Goal: Use online tool/utility: Utilize a website feature to perform a specific function

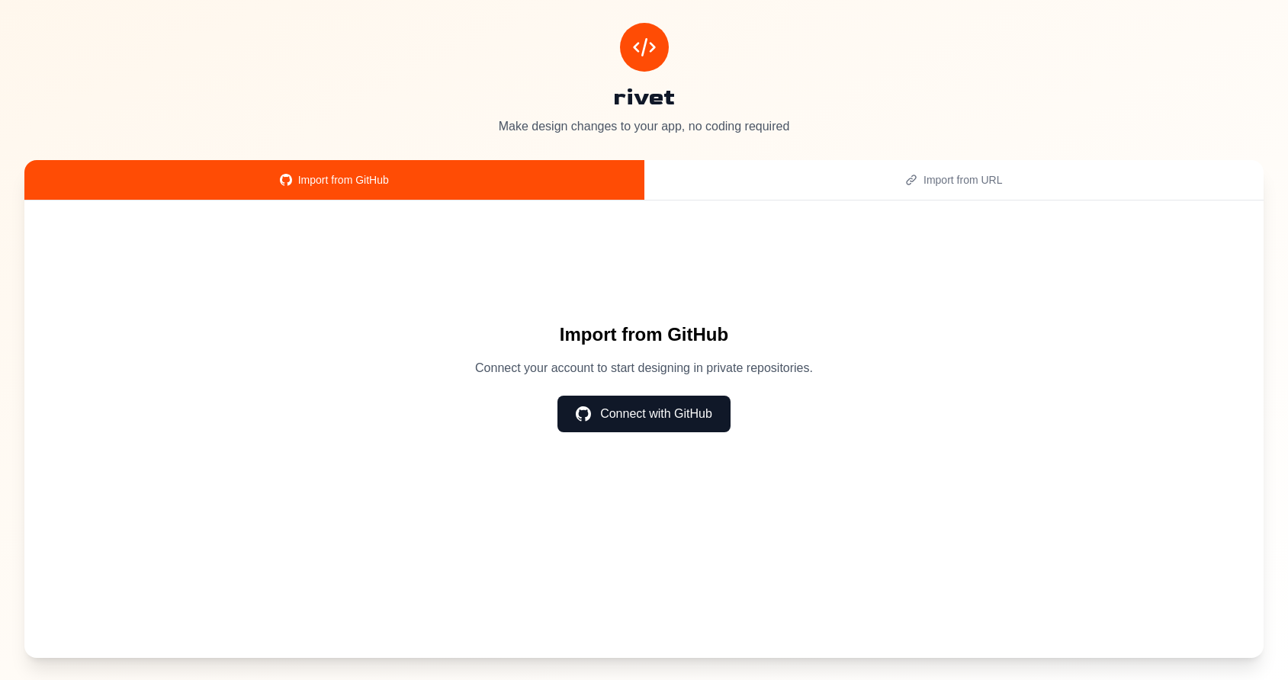
click at [848, 182] on div "Import from URL" at bounding box center [955, 179] width 584 height 15
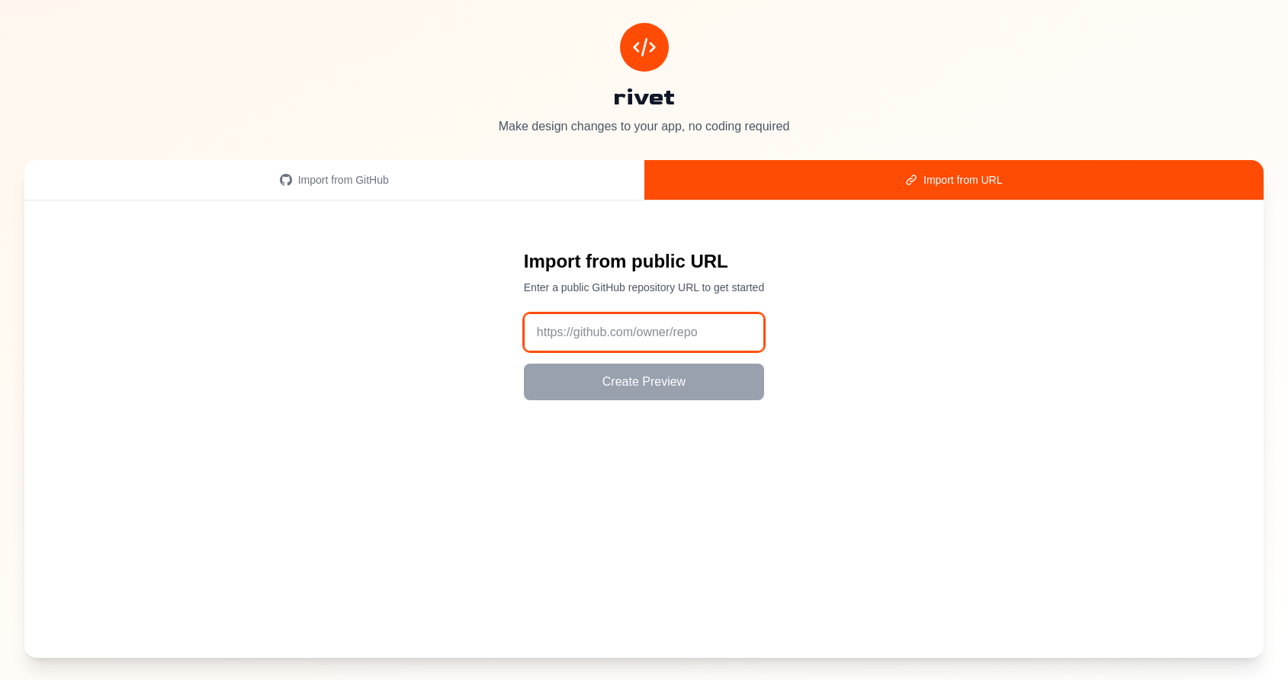
click at [658, 345] on input "url" at bounding box center [644, 333] width 240 height 38
paste input "[URL][DOMAIN_NAME]"
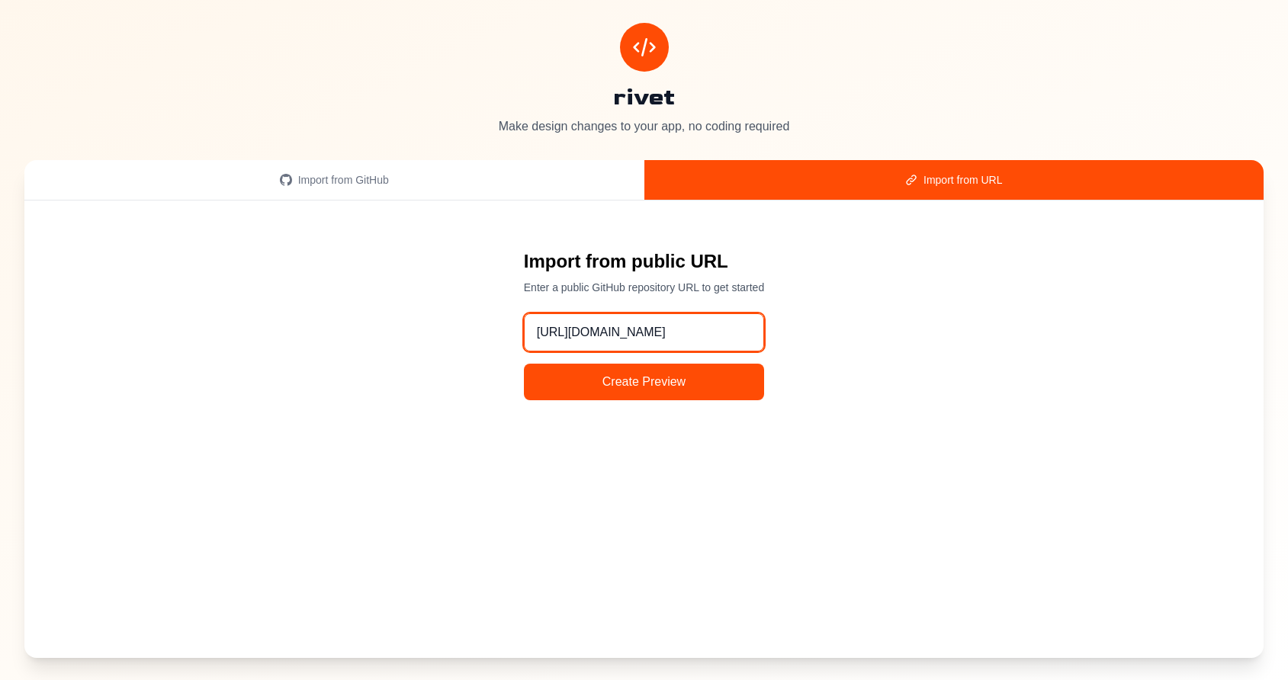
type input "[URL][DOMAIN_NAME]"
click at [668, 384] on button "Create Preview" at bounding box center [644, 382] width 240 height 37
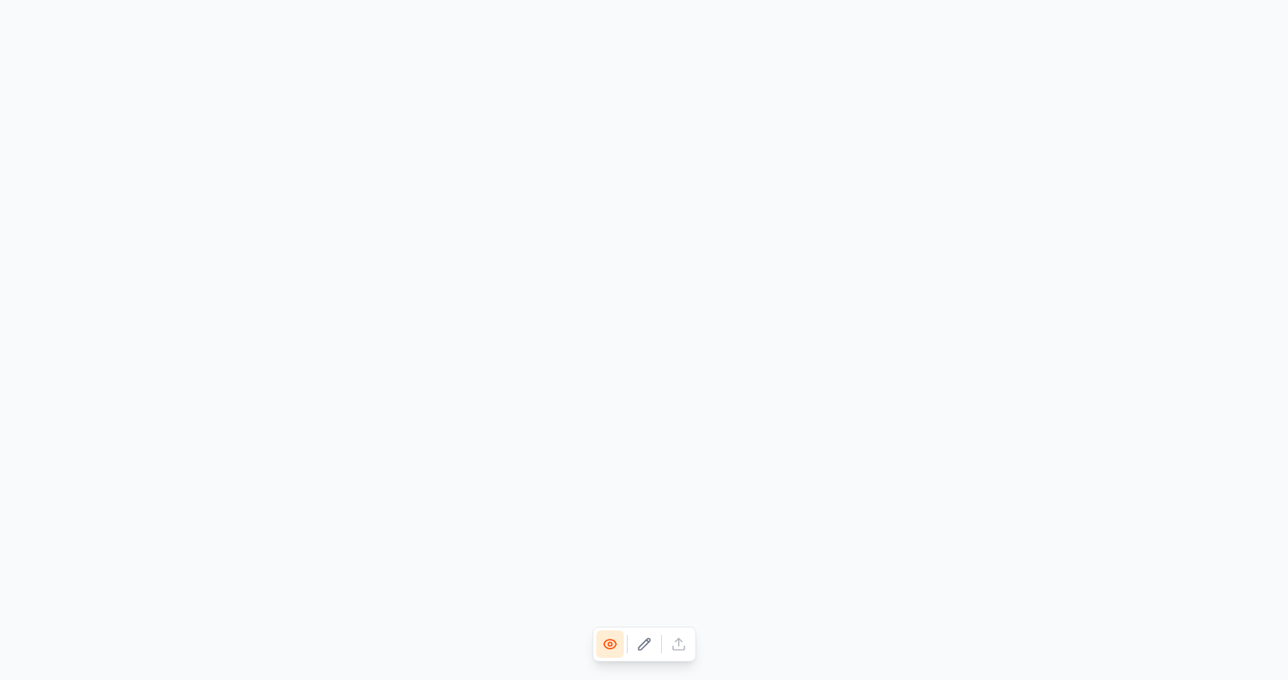
click at [649, 651] on icon at bounding box center [644, 644] width 15 height 15
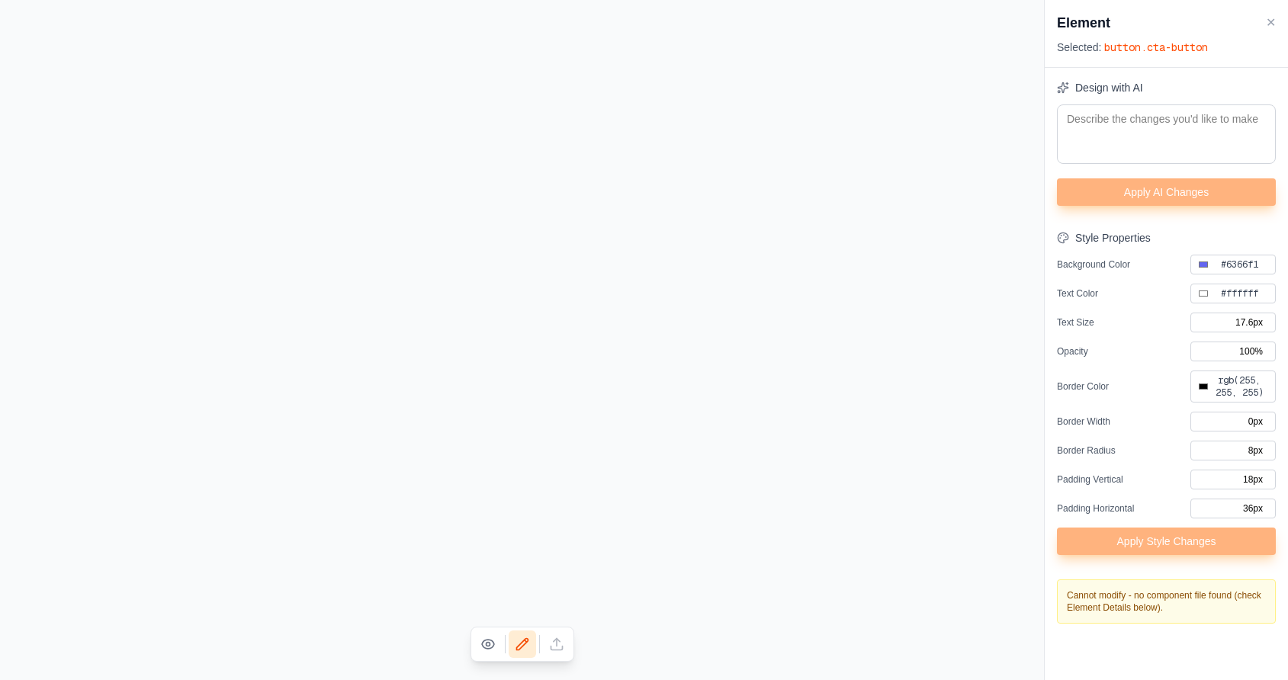
type input "#000000"
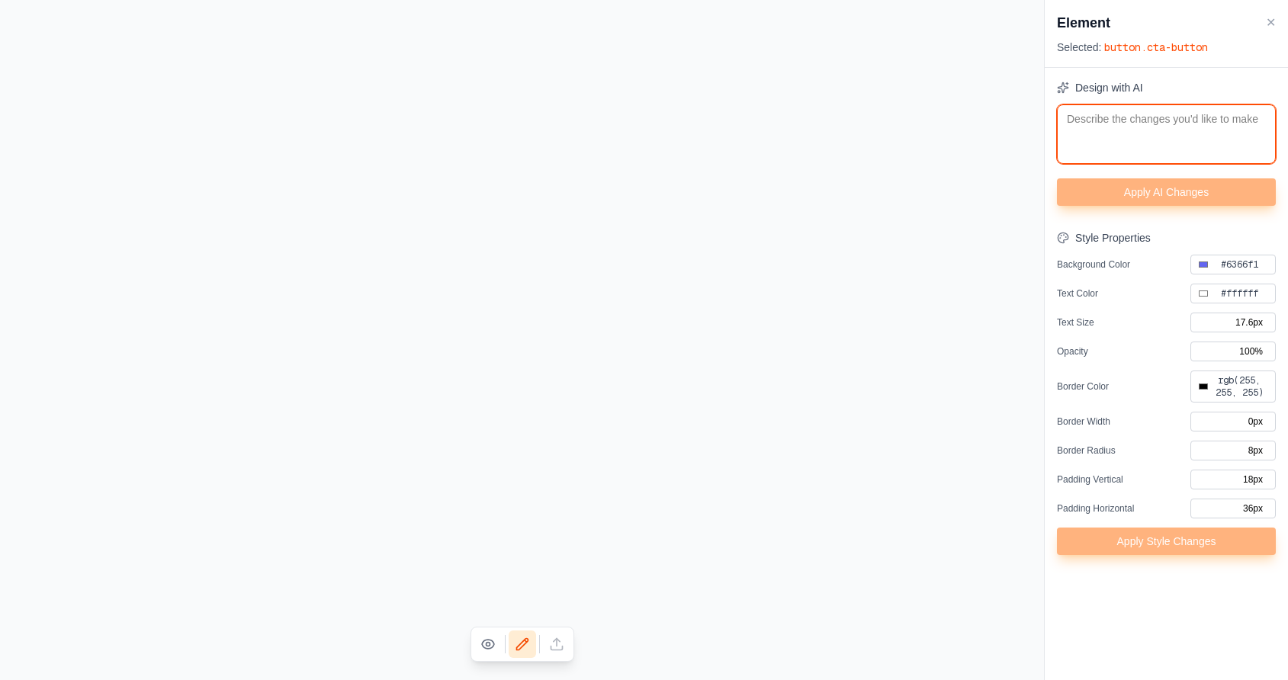
click at [1142, 160] on textarea at bounding box center [1166, 135] width 219 height 60
type textarea "m"
type input "#000000"
type textarea "ma"
type input "#000000"
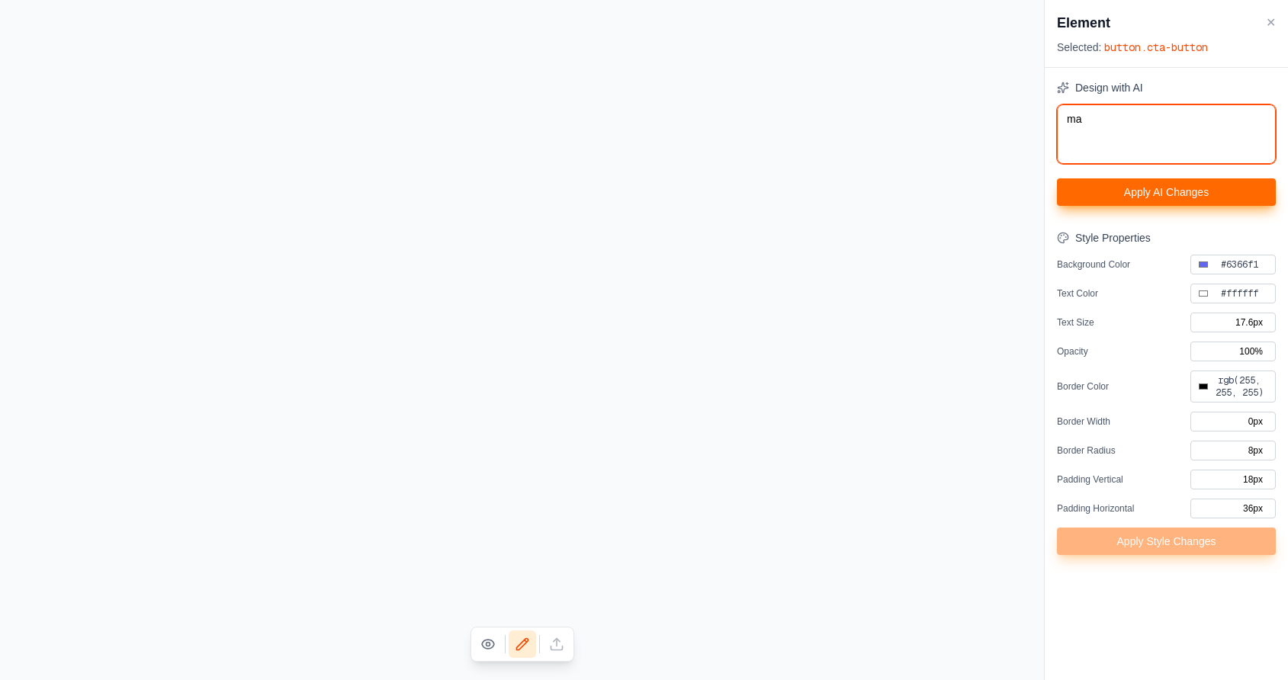
type textarea "mak"
type input "#000000"
type textarea "mak"
type input "#000000"
type textarea "mak"
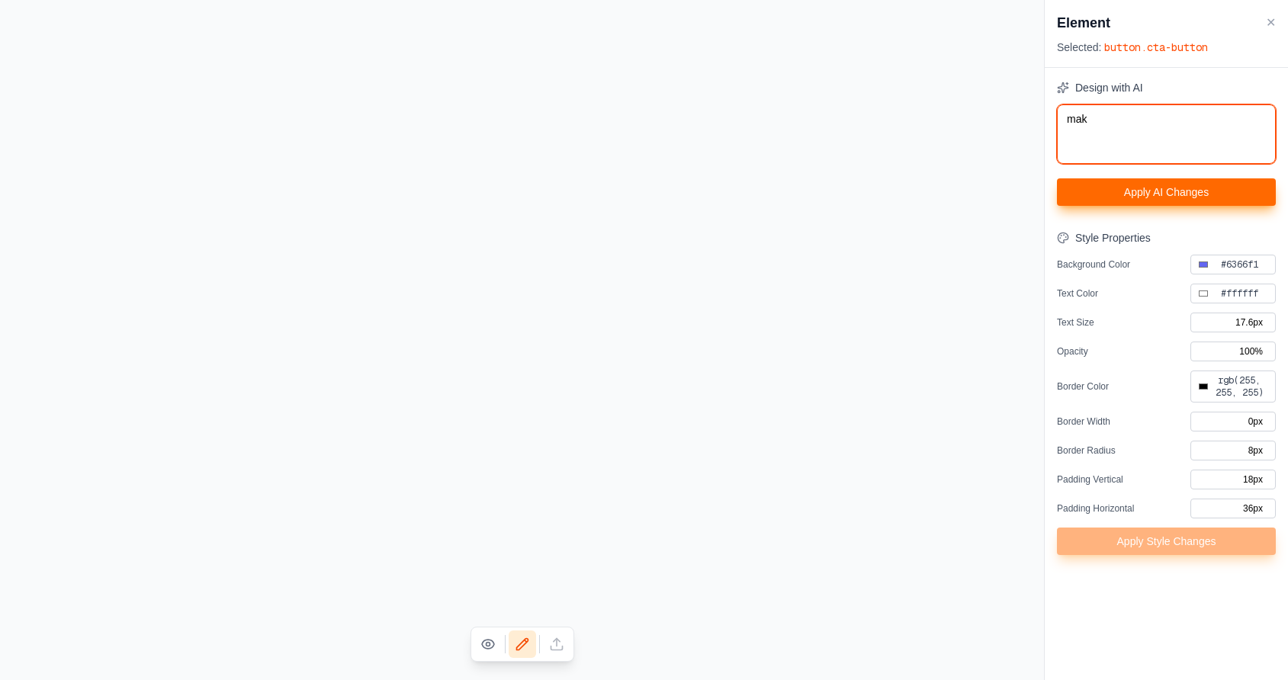
type input "#000000"
type textarea "make"
type input "#000000"
type textarea "make"
type input "#000000"
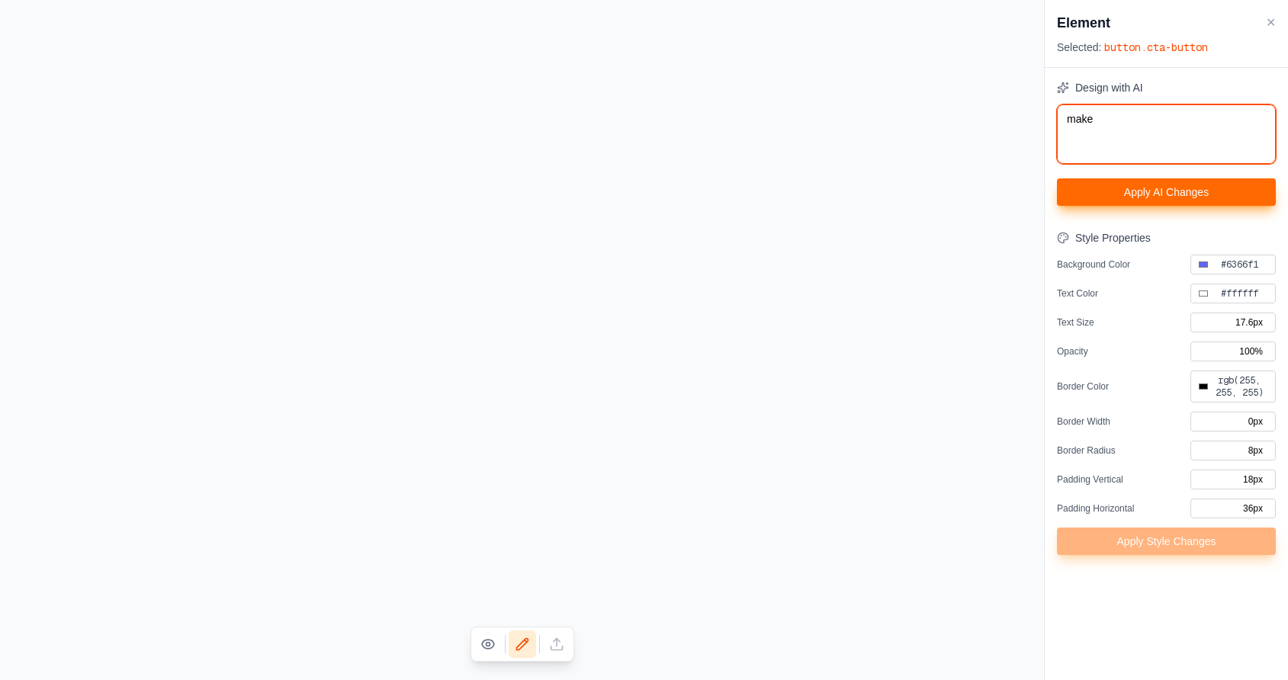
type textarea "make t"
type input "#000000"
type textarea "make th"
type input "#000000"
type textarea "make the"
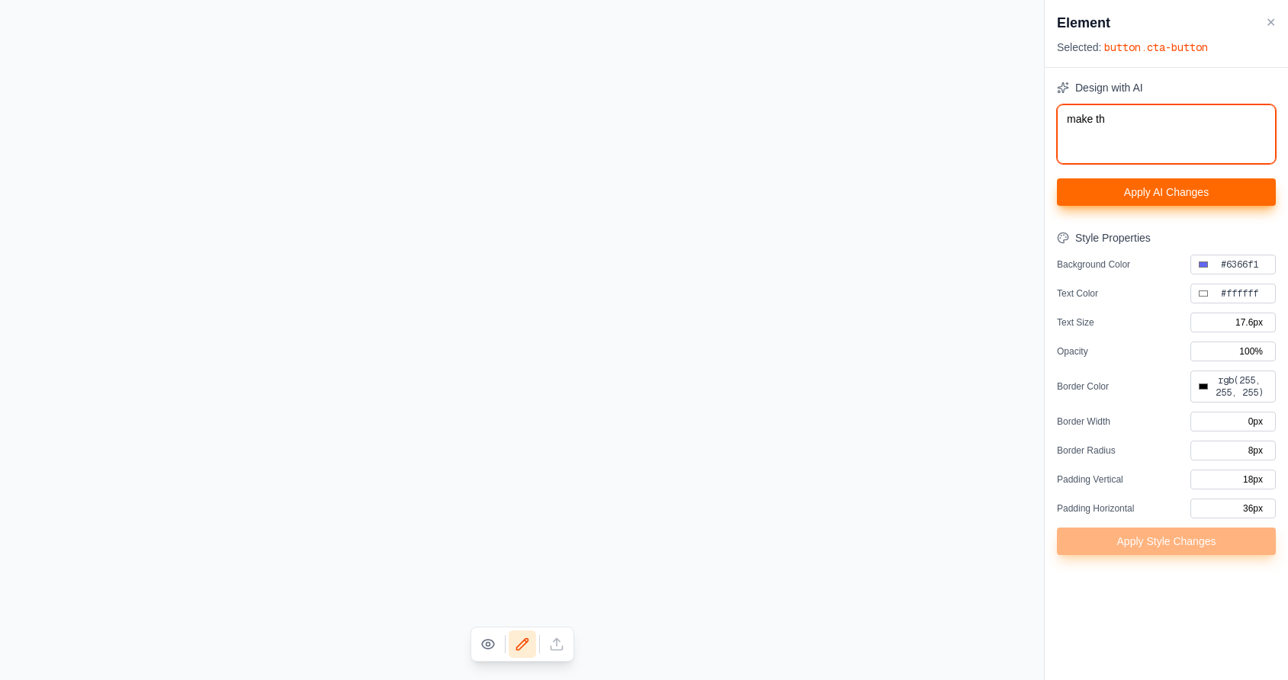
type input "#000000"
type textarea "make the"
type input "#000000"
type textarea "make the b"
type input "#000000"
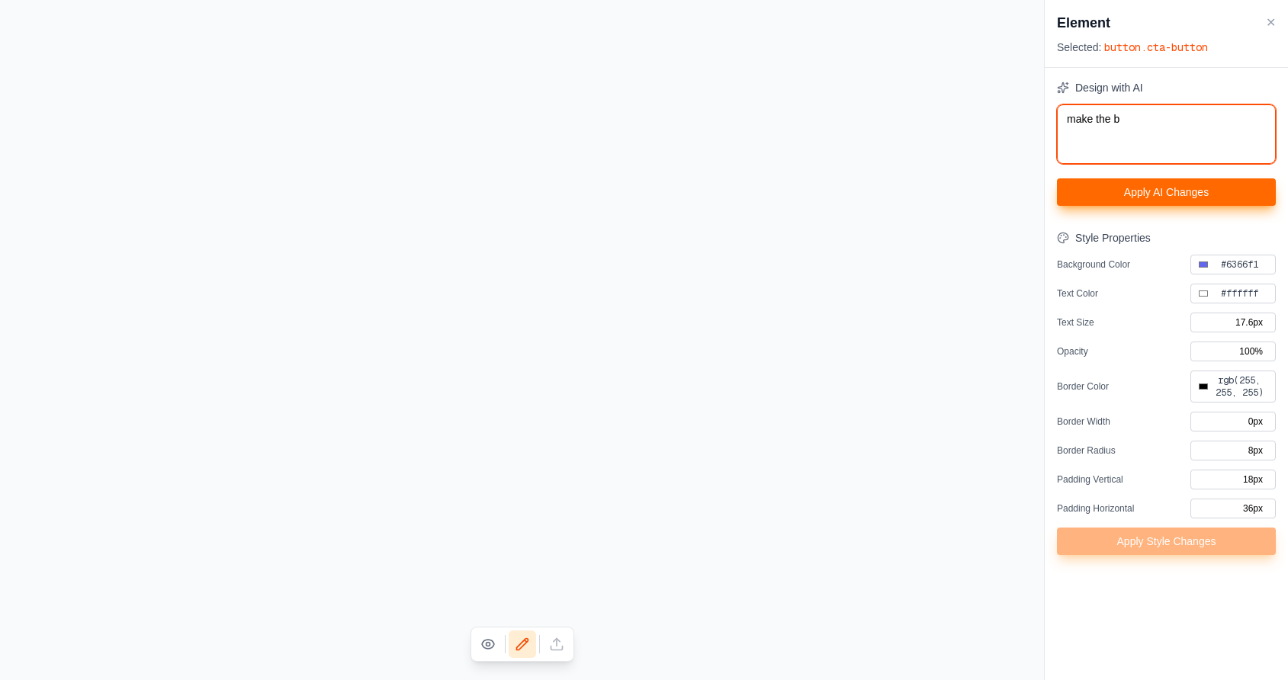
type textarea "make the bu"
type input "#000000"
type textarea "make the bug"
type input "#000000"
type textarea "make the bu"
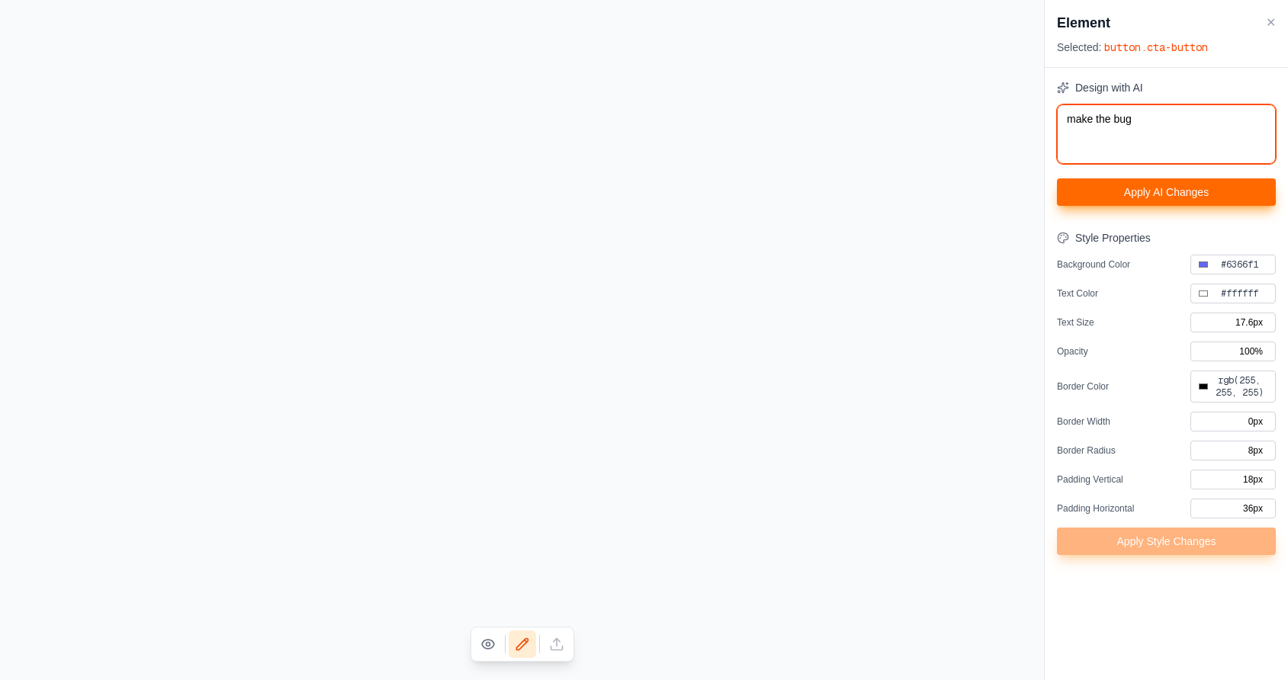
type input "#000000"
type textarea "make the but"
type input "#000000"
type textarea "make the butt"
type input "#000000"
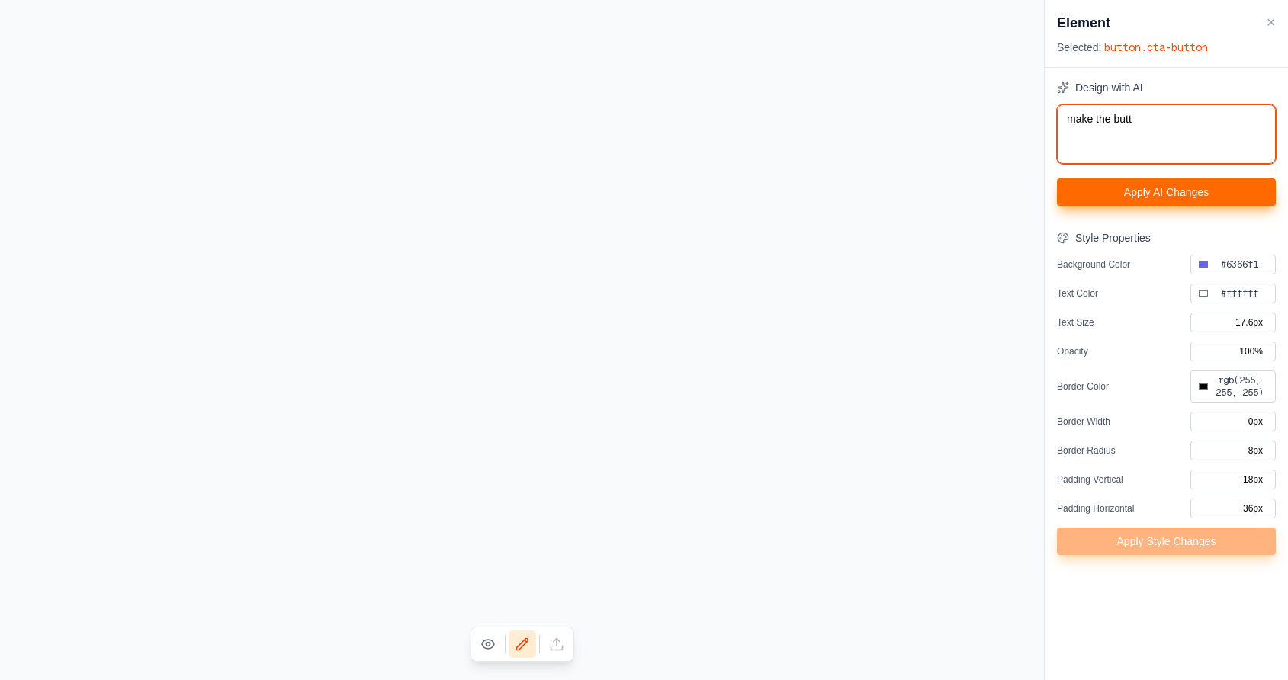
type textarea "make the butto"
type input "#000000"
type textarea "make the button"
type input "#000000"
type textarea "make the button"
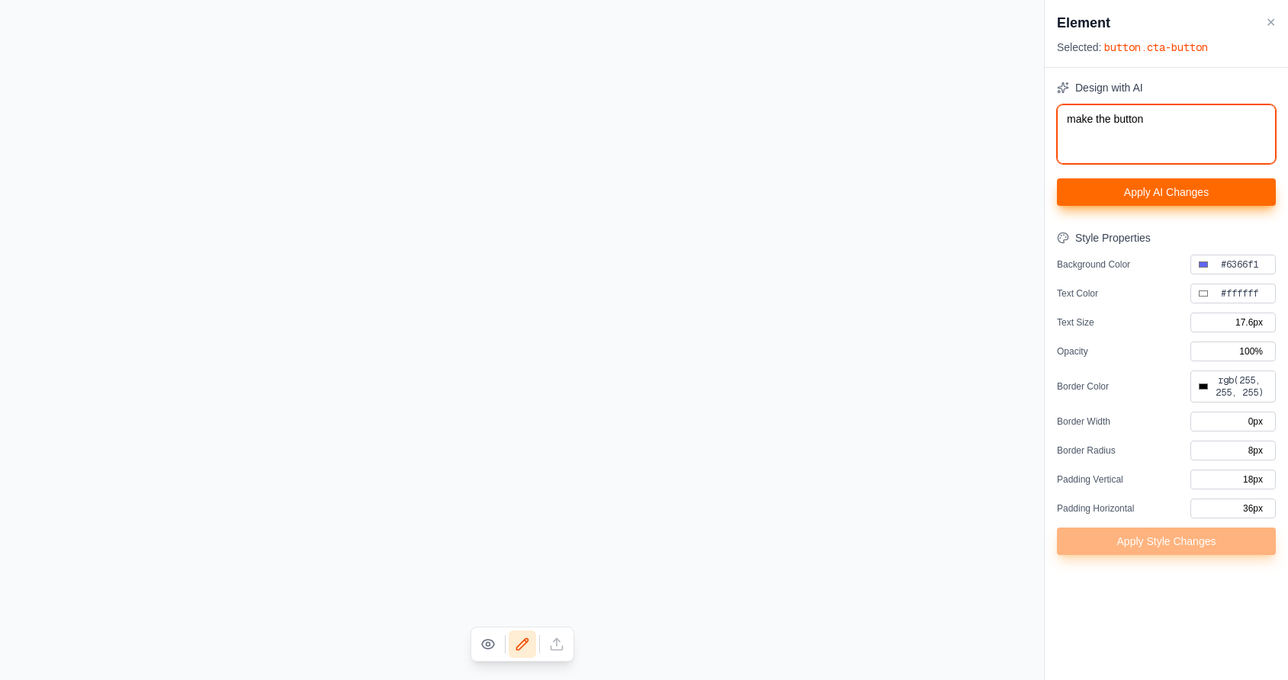
type input "#000000"
type textarea "make the button 2"
type input "#000000"
type textarea "make the button 2x"
type input "#000000"
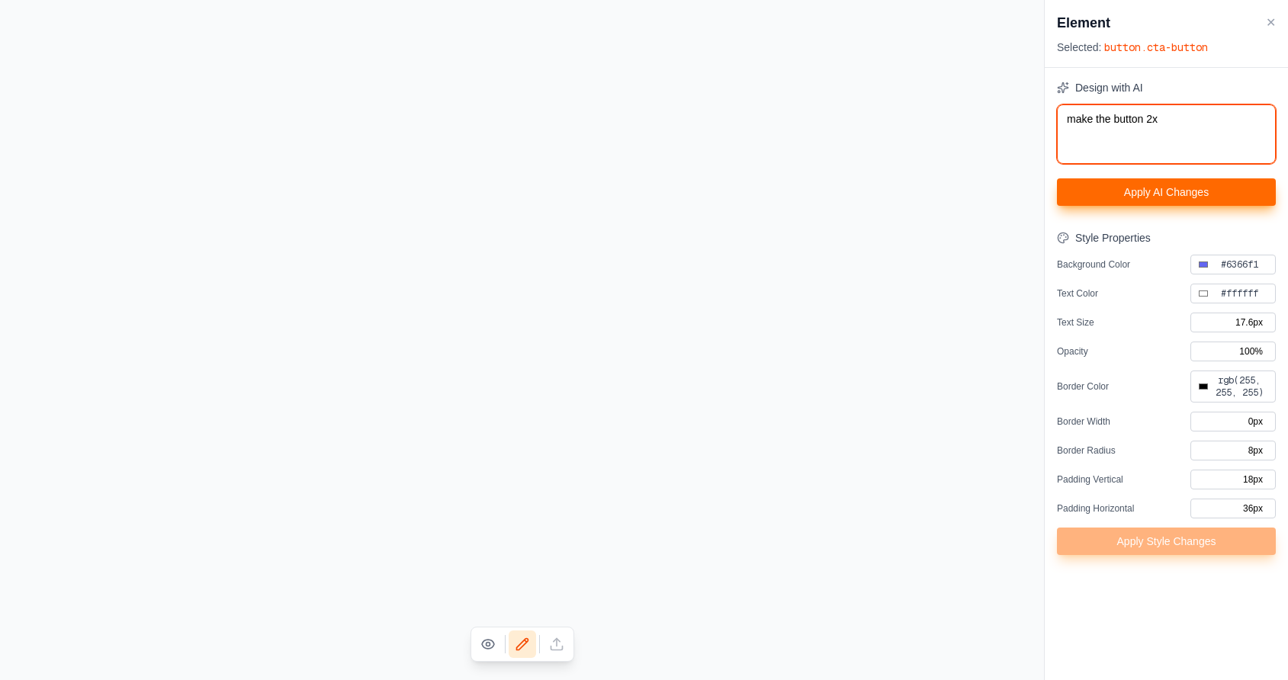
type textarea "make the button 2x"
type input "#000000"
type textarea "make the button 2x b"
type input "#000000"
type textarea "make the button 2x bu"
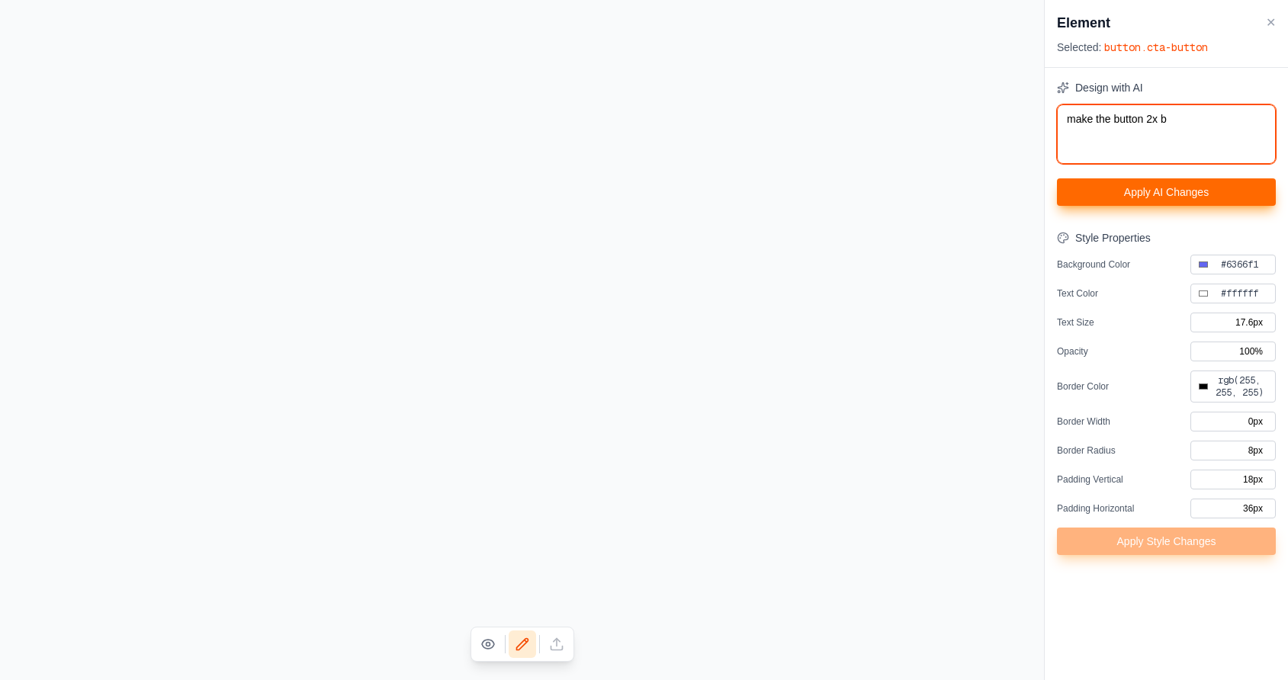
type input "#000000"
type textarea "make the button 2x b"
type input "#000000"
type textarea "make the button 2x bi"
type input "#000000"
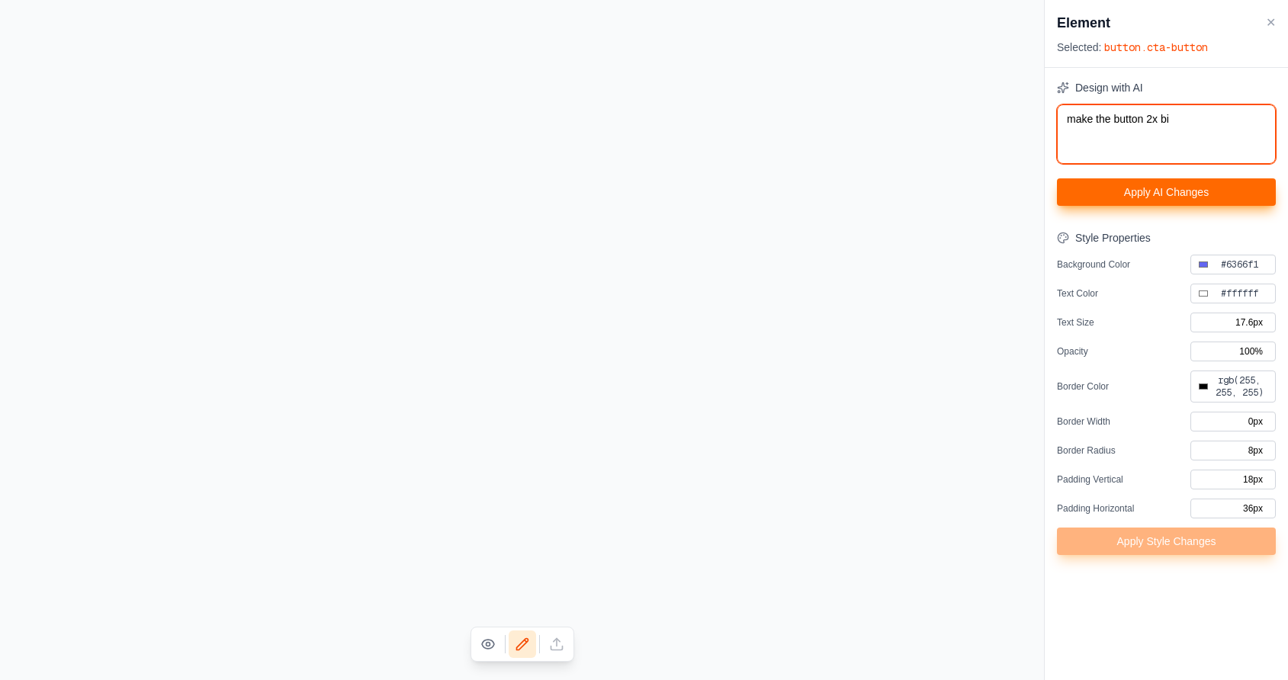
type textarea "make the button 2x big"
type input "#000000"
type textarea "make the button 2x bigg"
type input "#000000"
type textarea "make the button 2x bigge"
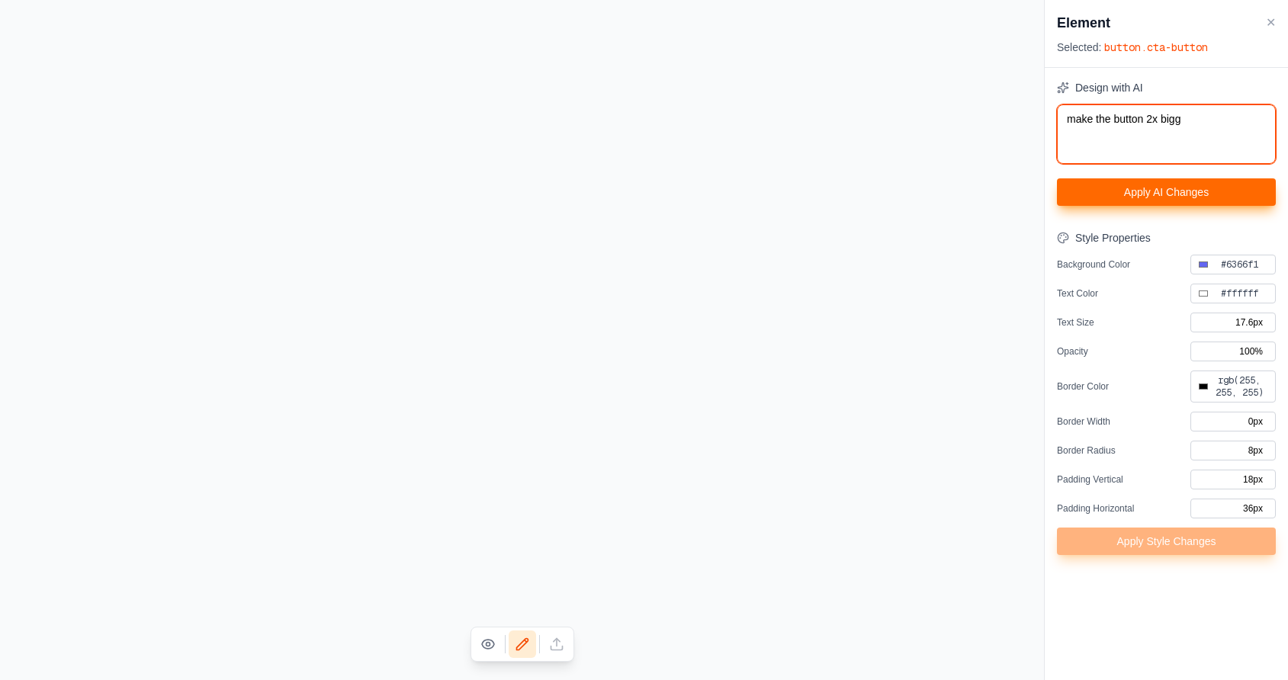
type input "#000000"
type textarea "make the button 2x bigger"
type input "#000000"
type textarea "make the button 2x bigger"
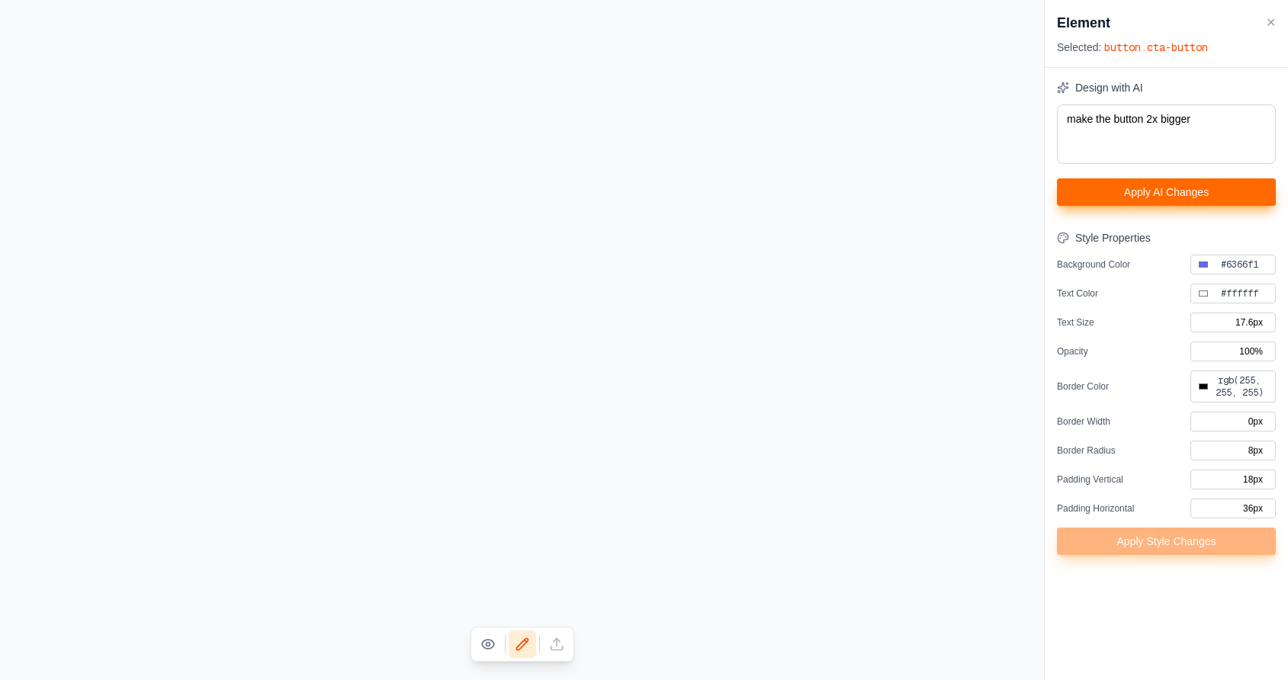
click at [1182, 198] on button "Apply AI Changes" at bounding box center [1166, 192] width 219 height 27
type input "#000000"
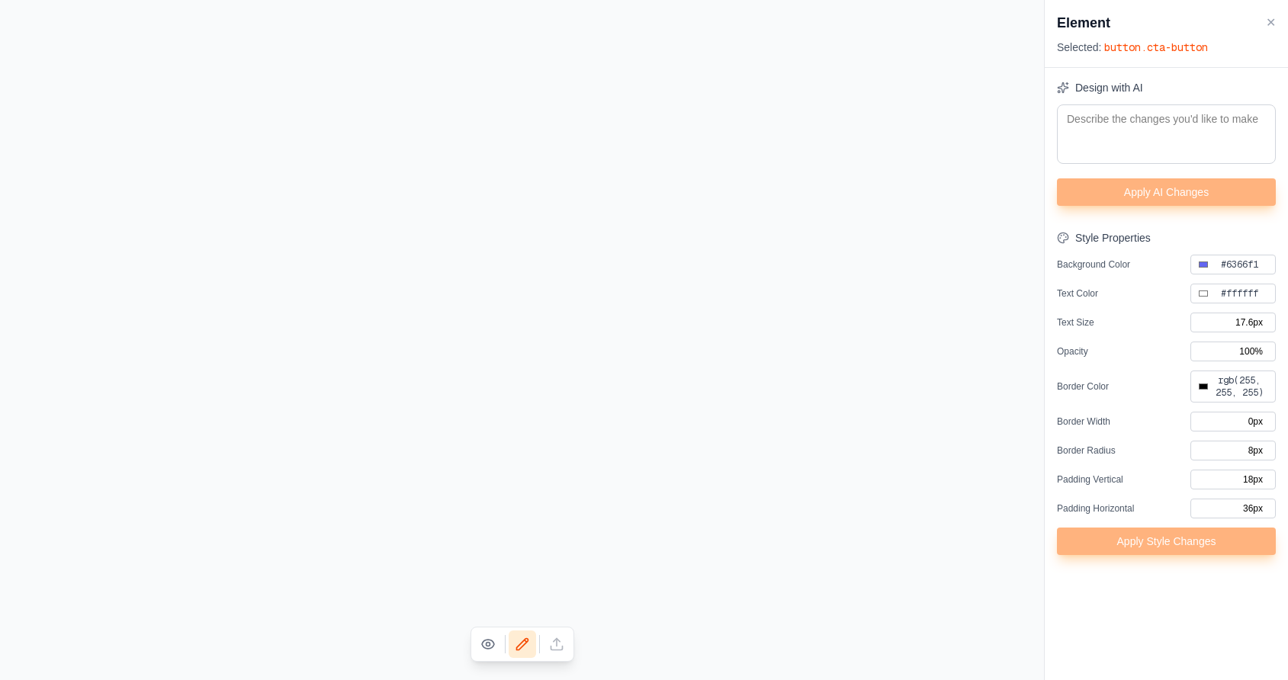
type input "#000000"
type input "#1a1a1a"
type input "16px"
type input "#000000"
type input "0px"
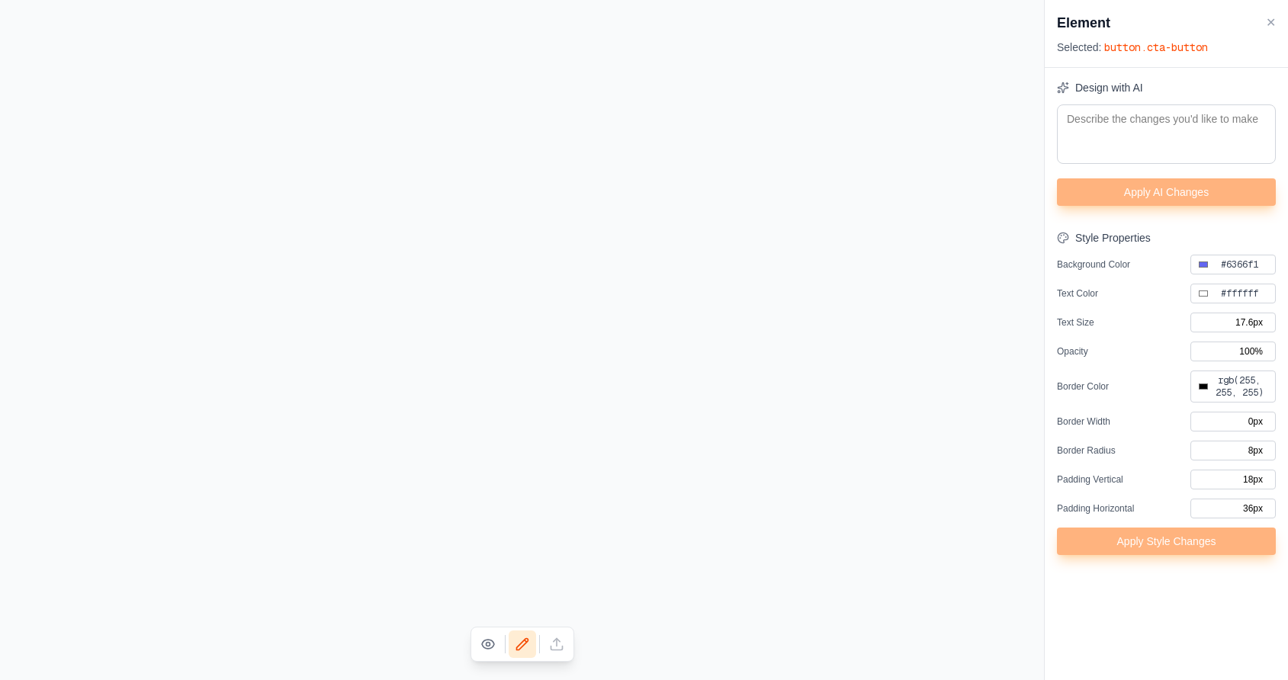
type input "0px"
type input "#000000"
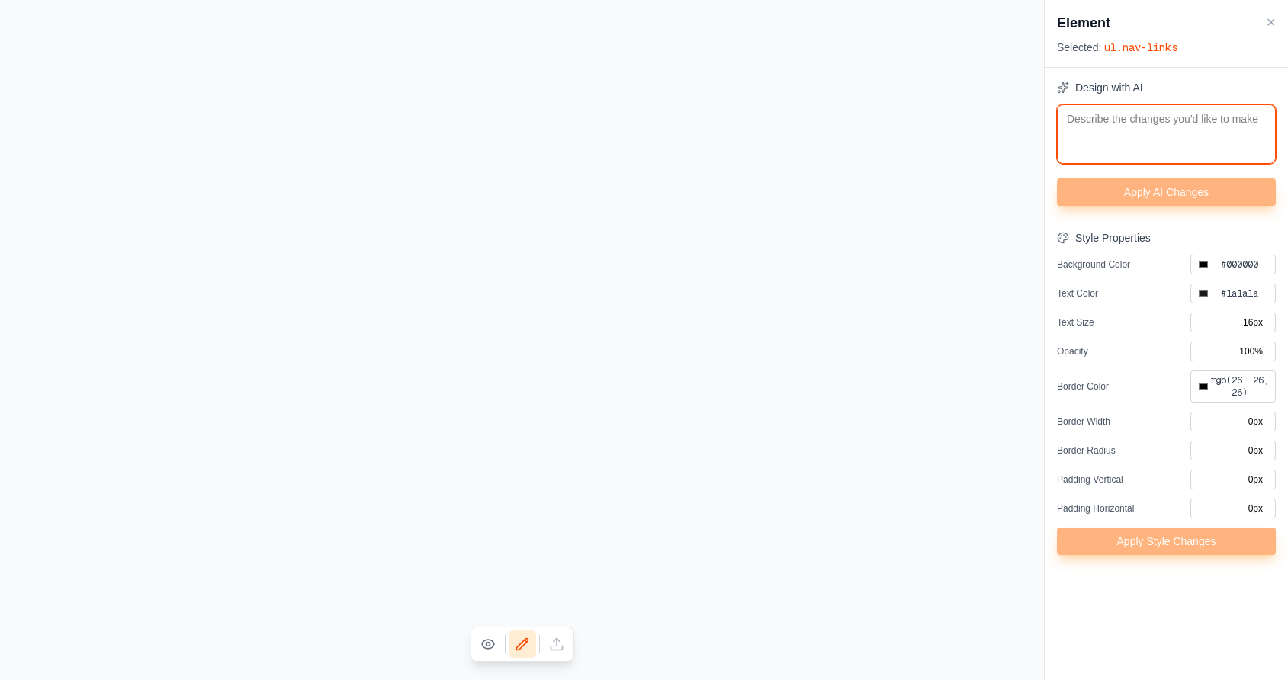
click at [1098, 120] on textarea at bounding box center [1166, 135] width 219 height 60
type textarea "a"
type input "#000000"
type textarea "ad"
type input "#000000"
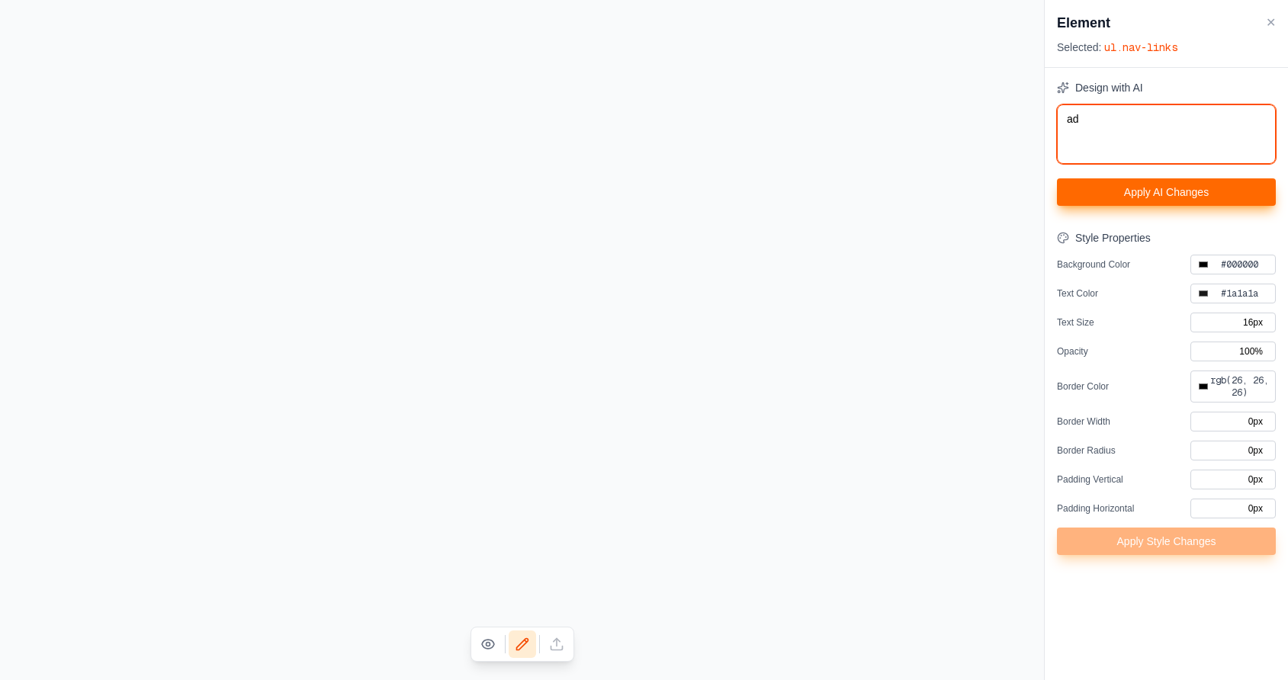
type textarea "add"
type input "#000000"
type textarea "add"
type input "#000000"
type textarea "add a"
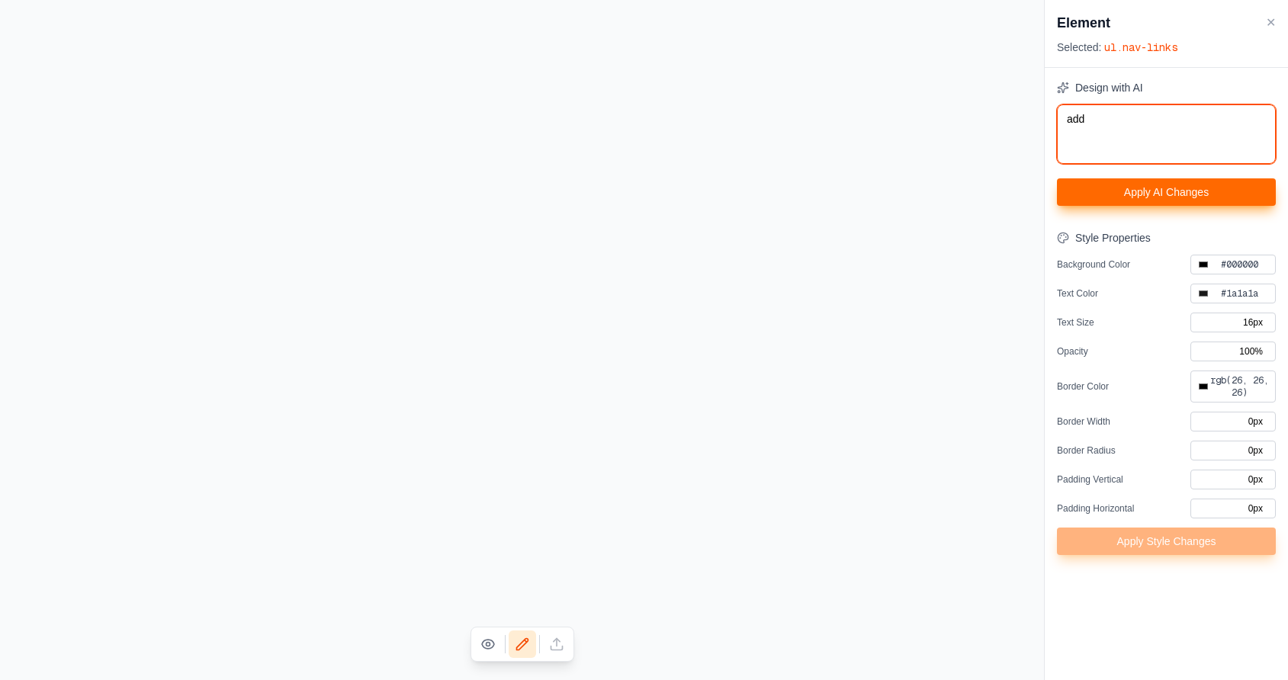
type input "#000000"
type textarea "add a"
type input "#000000"
type textarea "add a r"
type input "#000000"
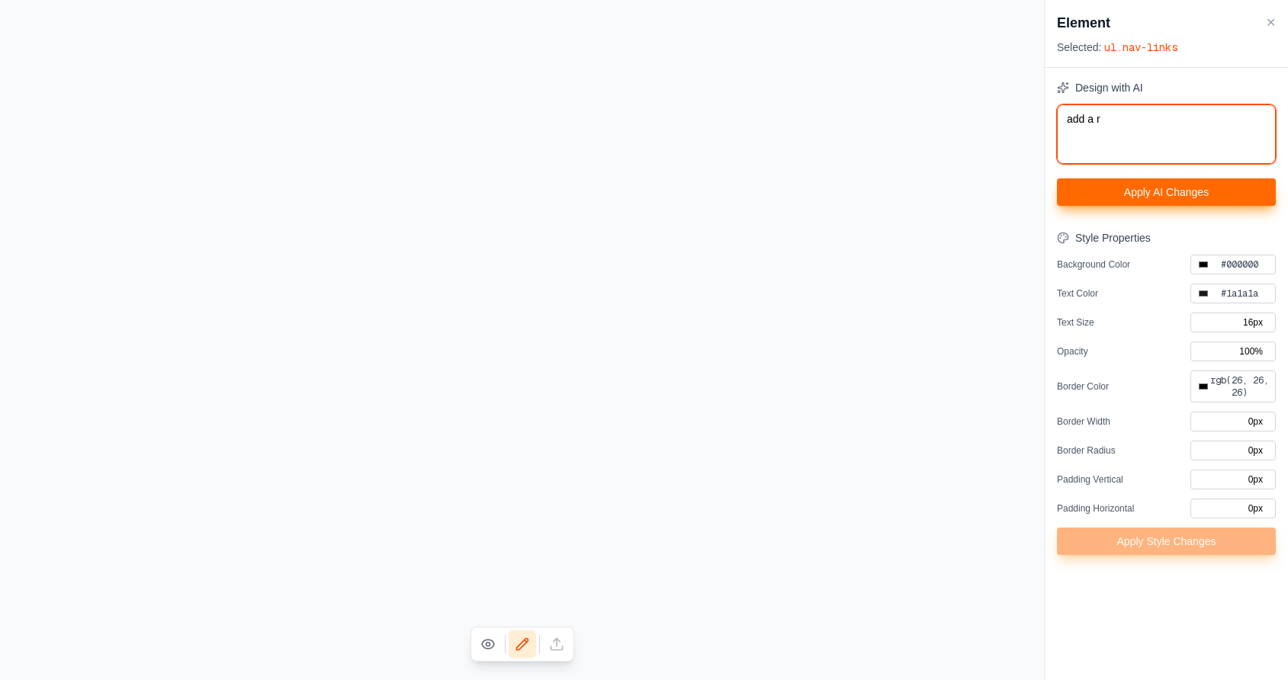
type textarea "add a re"
type input "#000000"
type textarea "add a red"
type input "#000000"
type textarea "add a red"
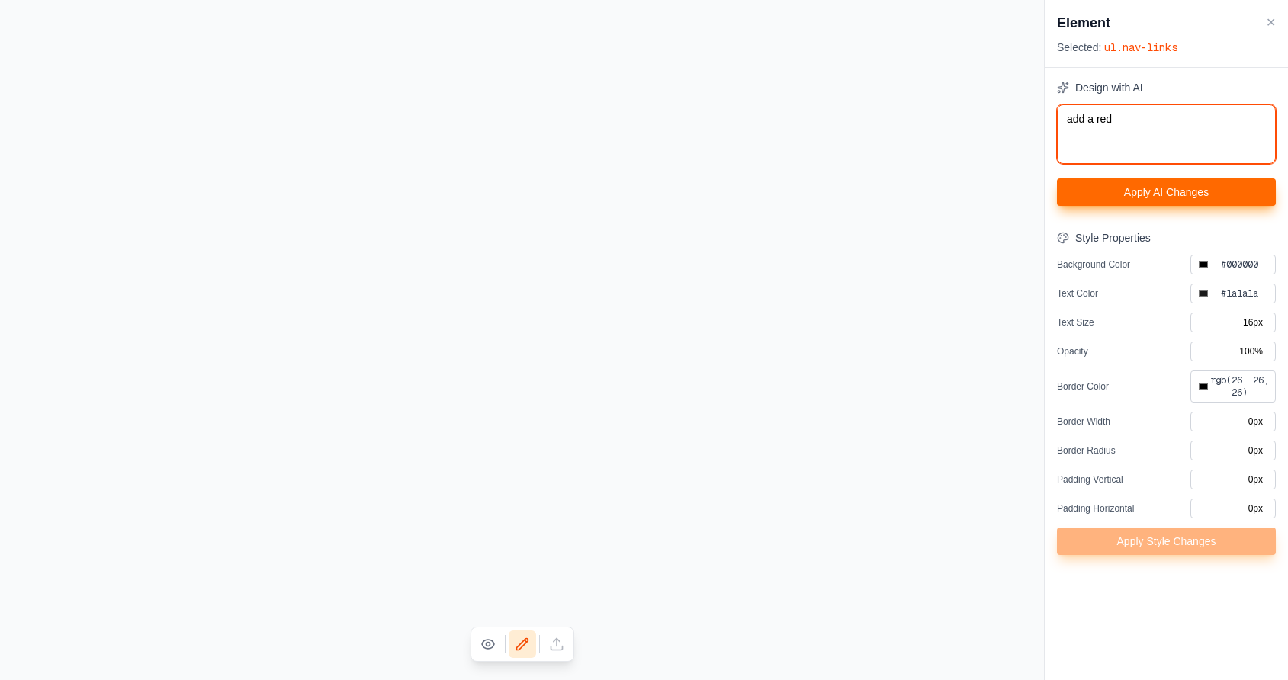
type input "#000000"
type textarea "add a red b"
type input "#000000"
type textarea "add a red bo"
type input "#000000"
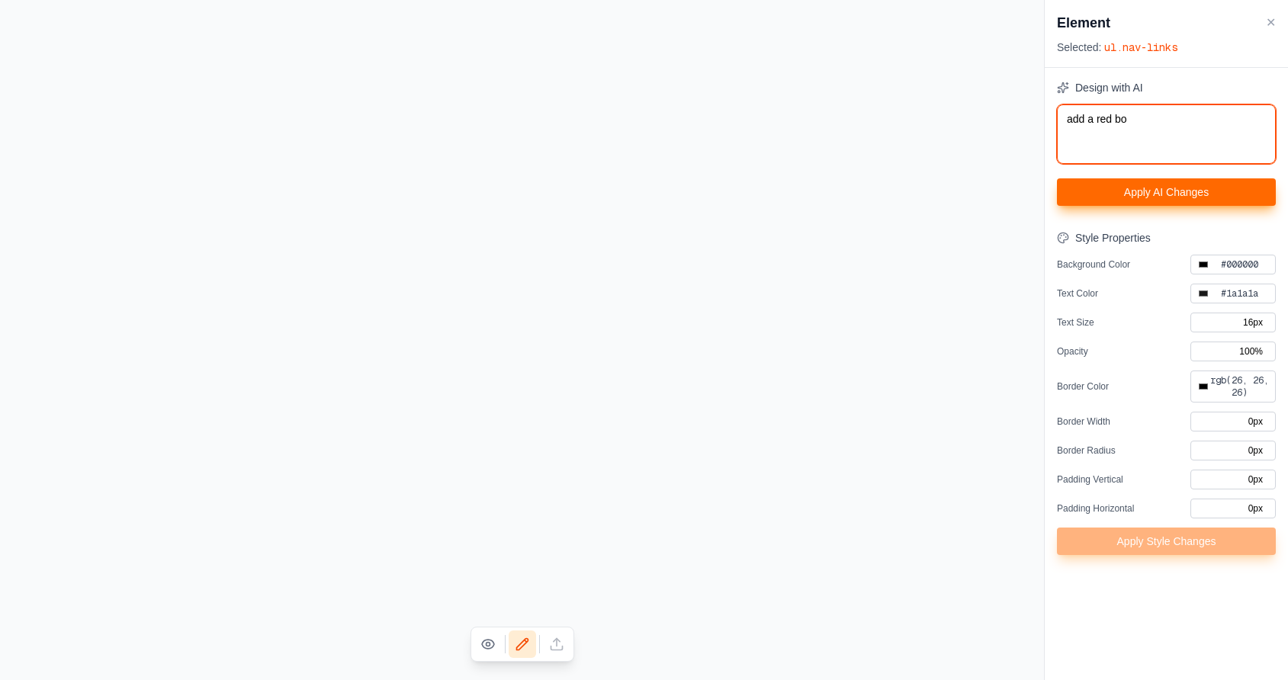
type textarea "add a red bor"
type input "#000000"
type textarea "add a red bord"
type input "#000000"
type textarea "add a red borde"
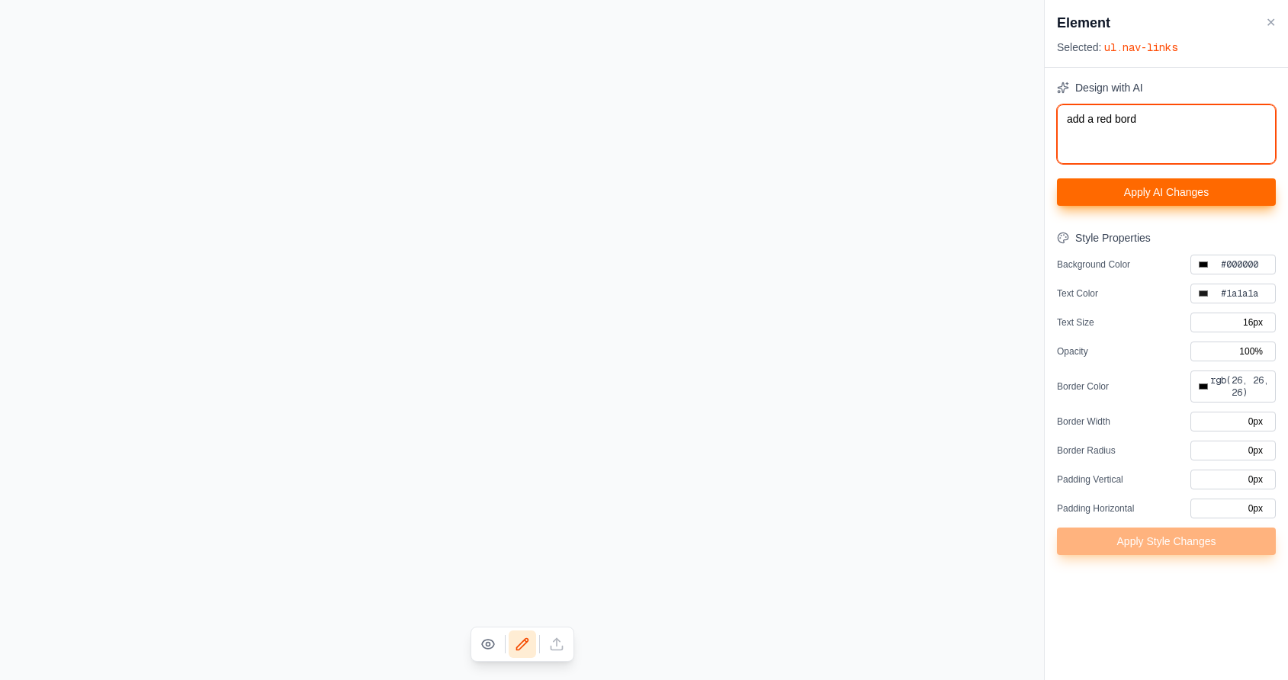
type input "#000000"
type textarea "add a red border"
type input "#000000"
type textarea "add a red border"
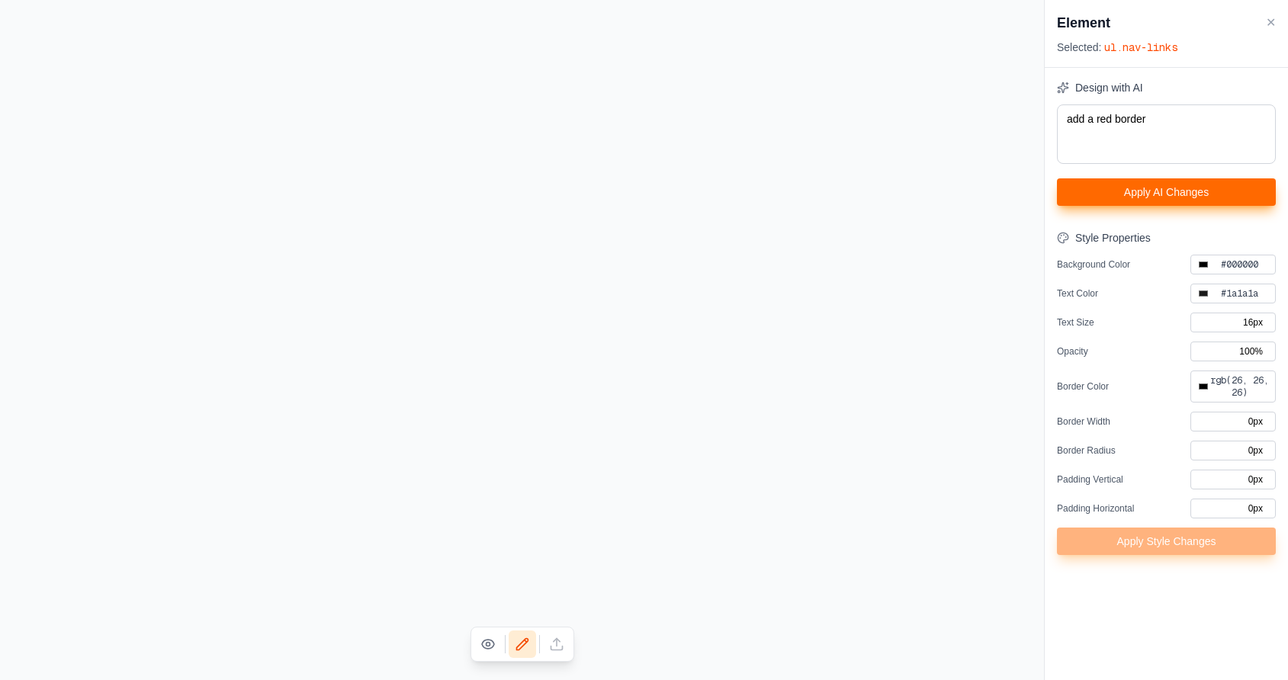
click at [1135, 191] on button "Apply AI Changes" at bounding box center [1166, 192] width 219 height 27
type input "#000000"
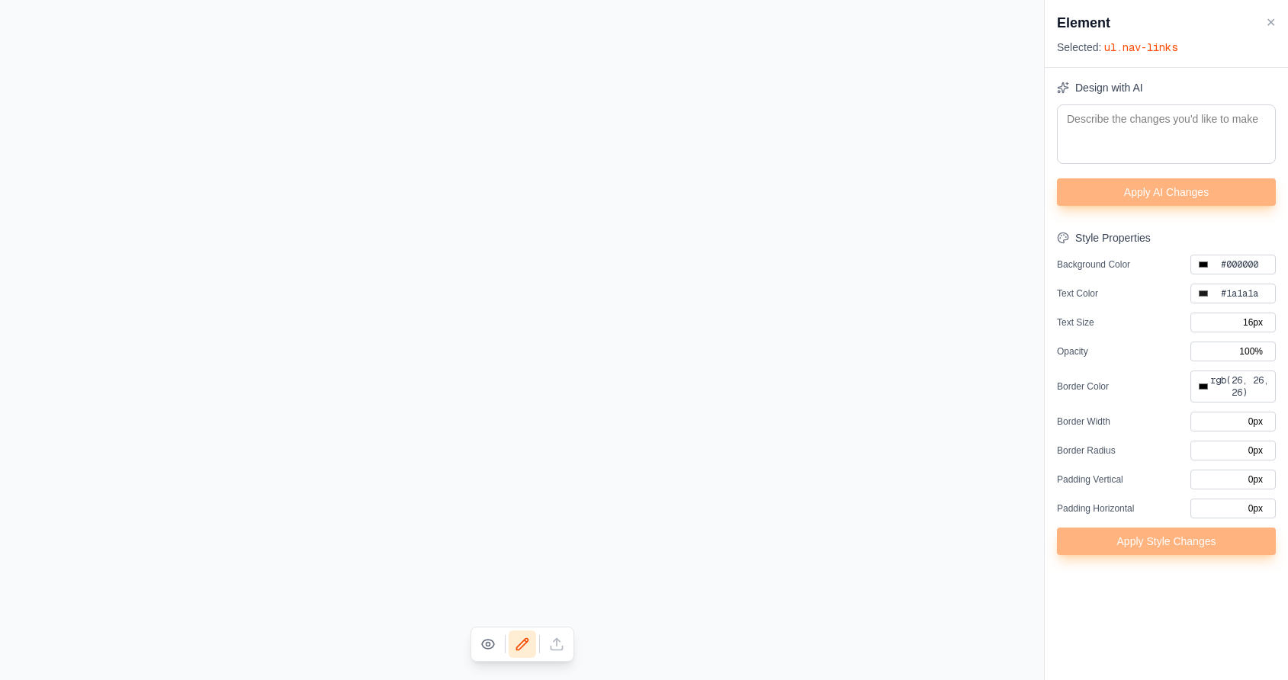
click at [1272, 22] on button "✕" at bounding box center [1271, 23] width 10 height 18
click at [1274, 18] on button "✕" at bounding box center [1271, 23] width 10 height 18
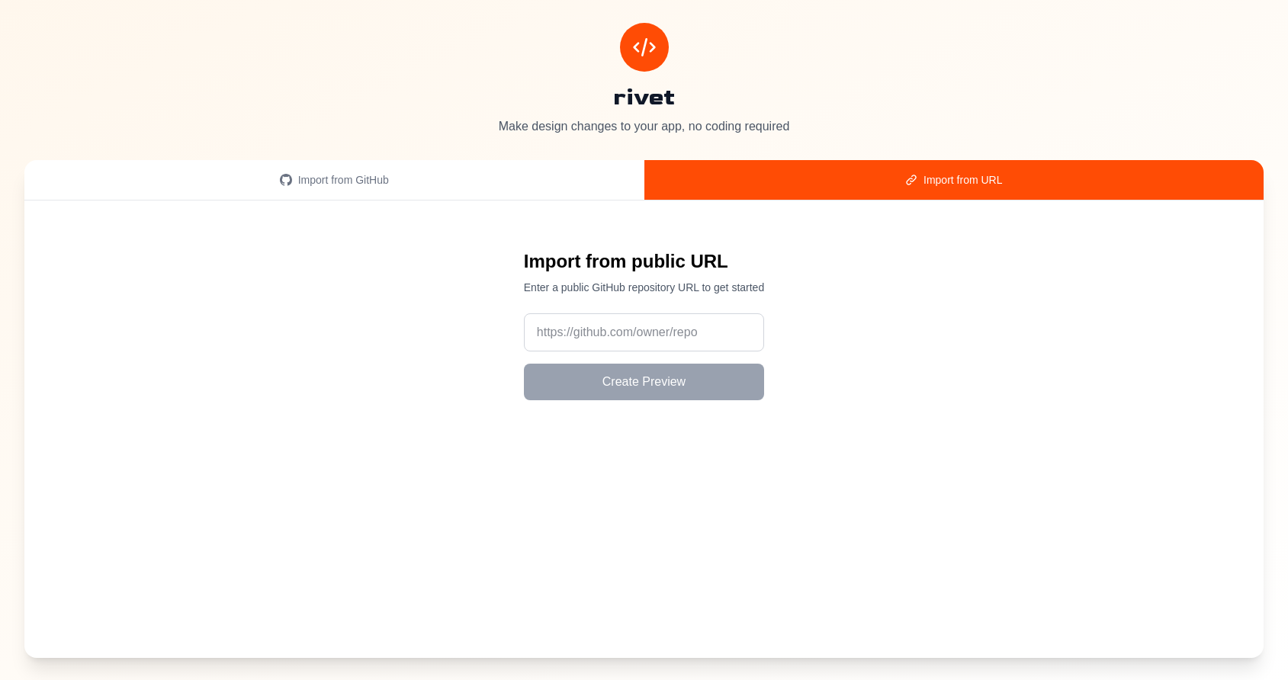
click at [851, 190] on button "Import from URL" at bounding box center [955, 180] width 620 height 40
click at [598, 335] on input "url" at bounding box center [644, 333] width 240 height 38
paste input "[URL][DOMAIN_NAME]"
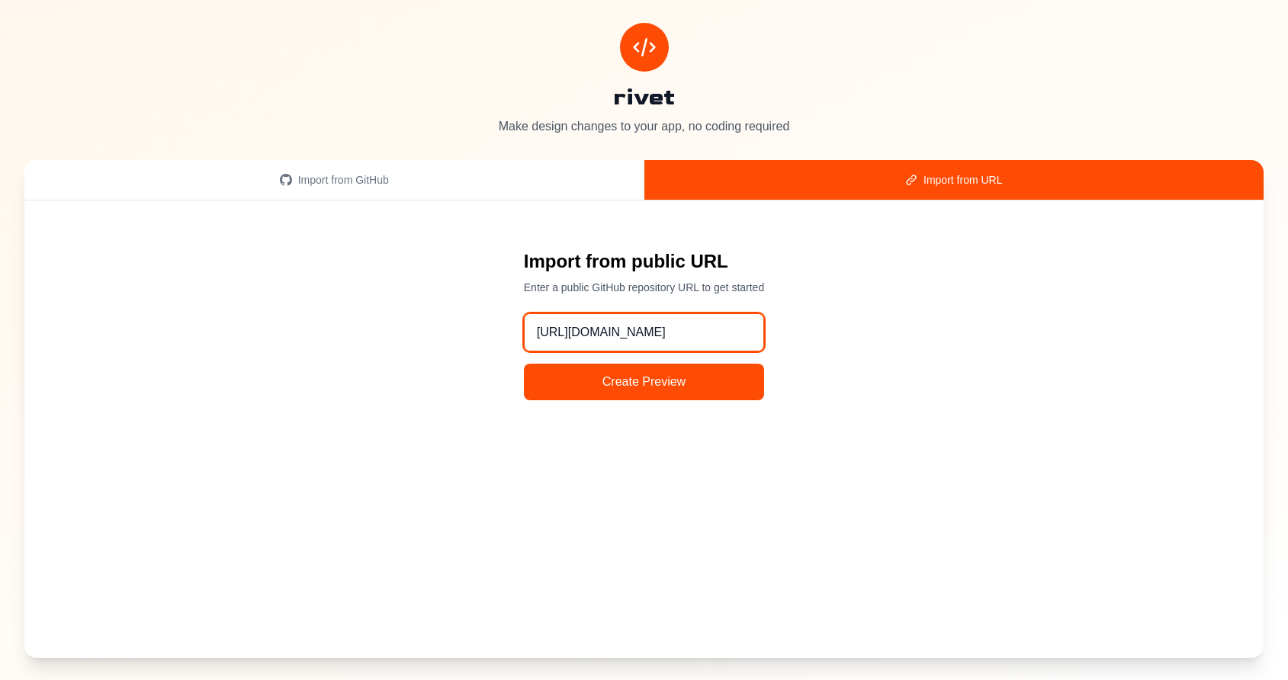
scroll to position [0, 22]
type input "[URL][DOMAIN_NAME]"
click at [606, 385] on button "Create Preview" at bounding box center [644, 382] width 240 height 37
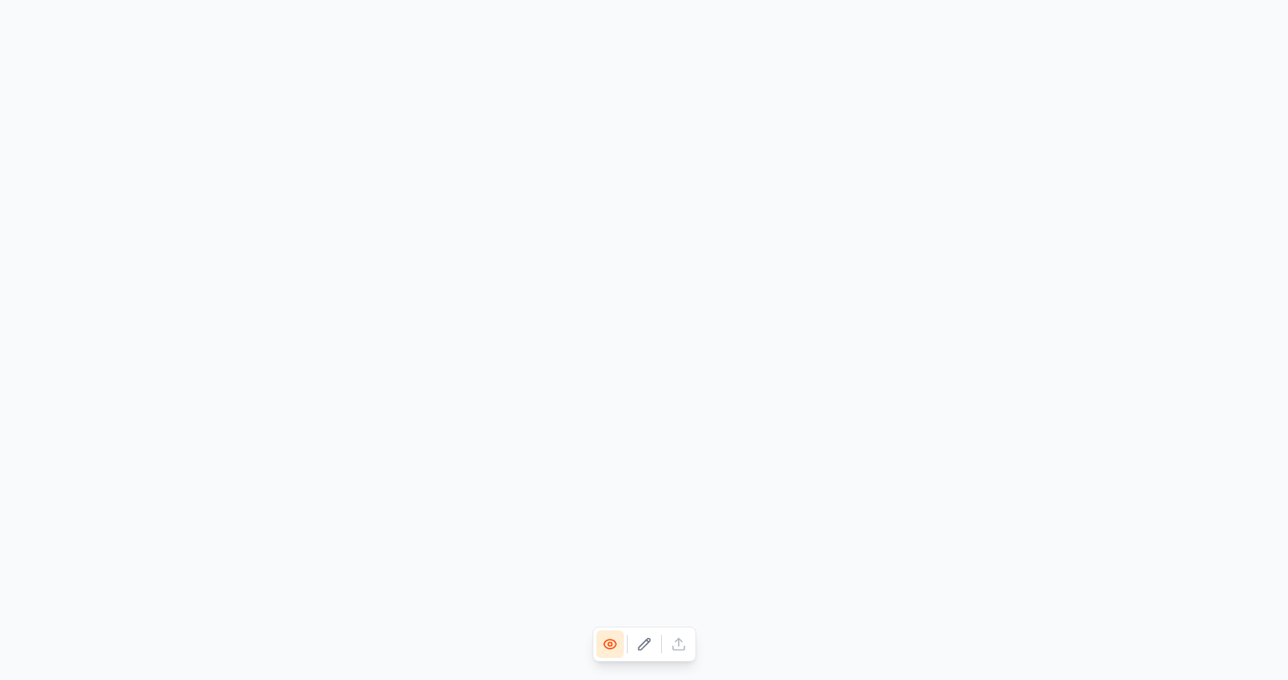
click at [649, 647] on icon at bounding box center [644, 644] width 15 height 15
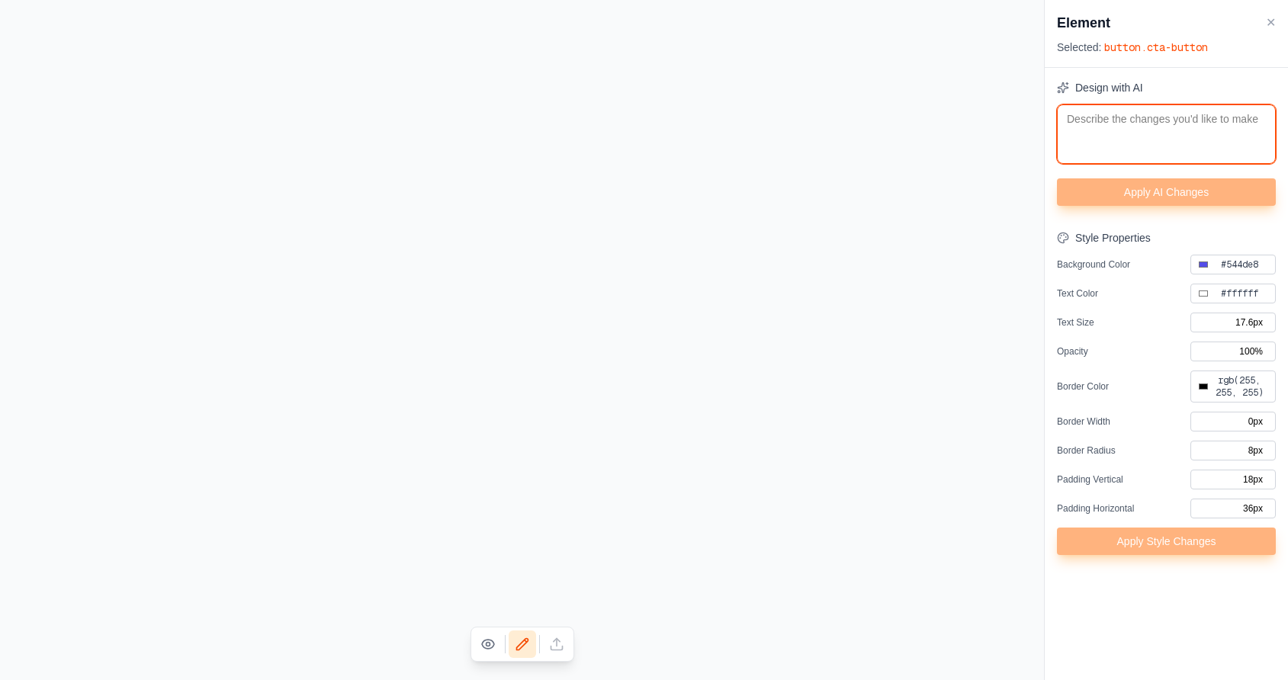
click at [1151, 121] on textarea at bounding box center [1166, 135] width 219 height 60
type textarea "m"
type input "#000000"
type textarea "ma"
type input "#000000"
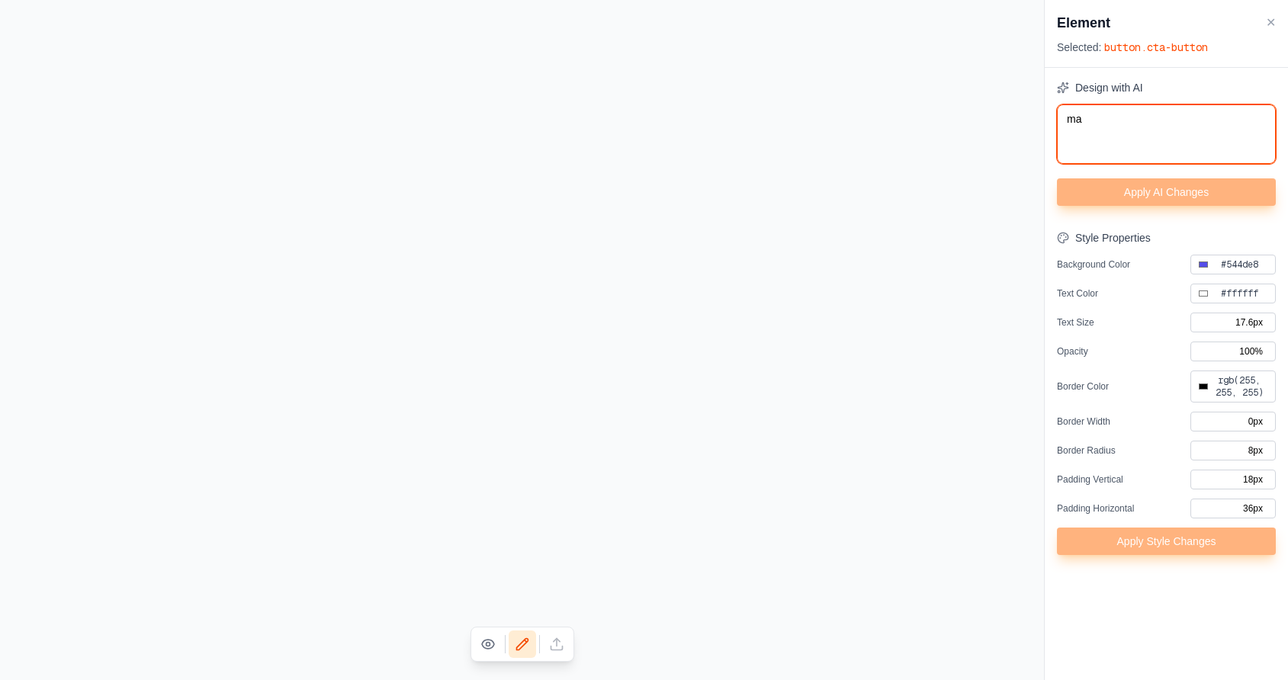
type textarea "mak"
type input "#000000"
type textarea "make"
type input "#000000"
type textarea "make"
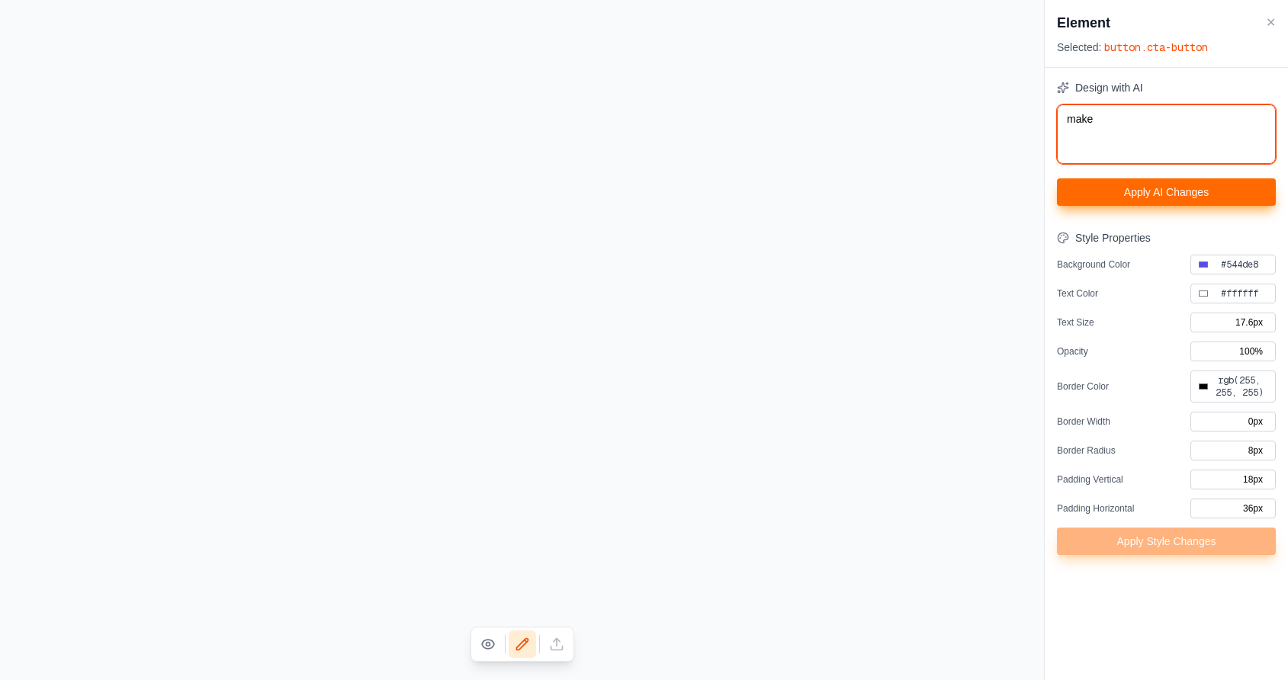
type input "#000000"
type textarea "make t"
type input "#000000"
type textarea "make th"
type input "#000000"
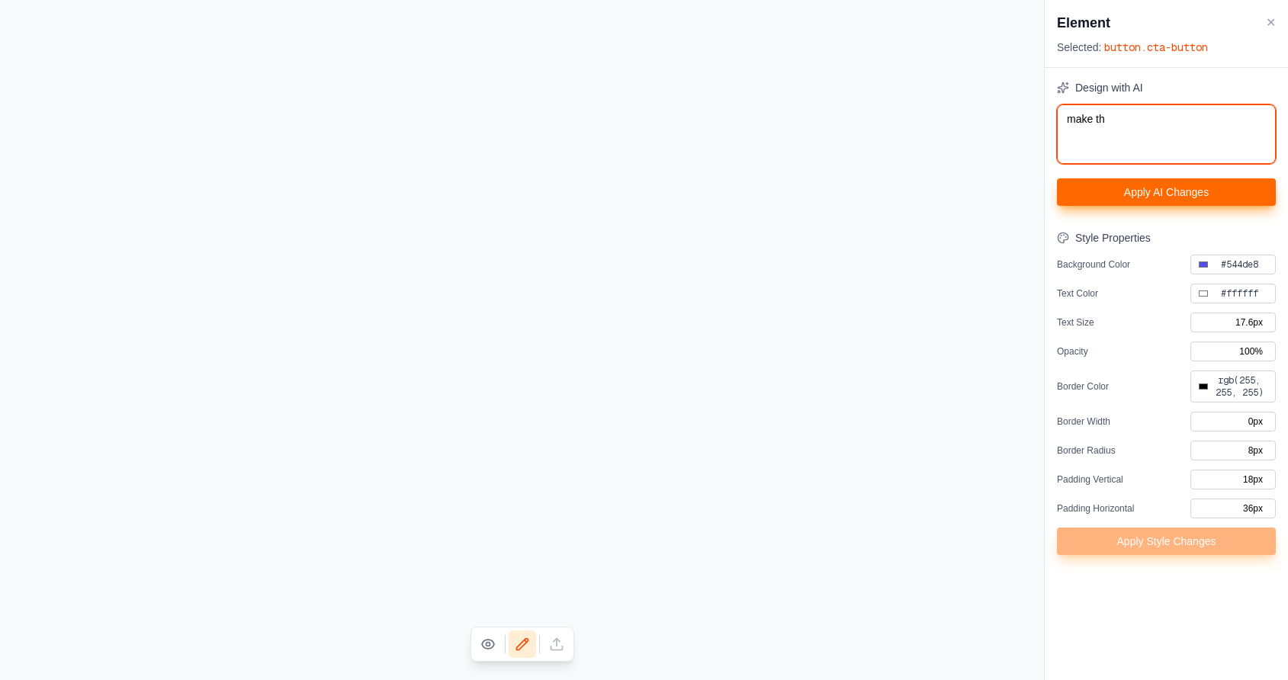
type textarea "make the"
type input "#000000"
type textarea "make the"
type input "#000000"
type textarea "make the b"
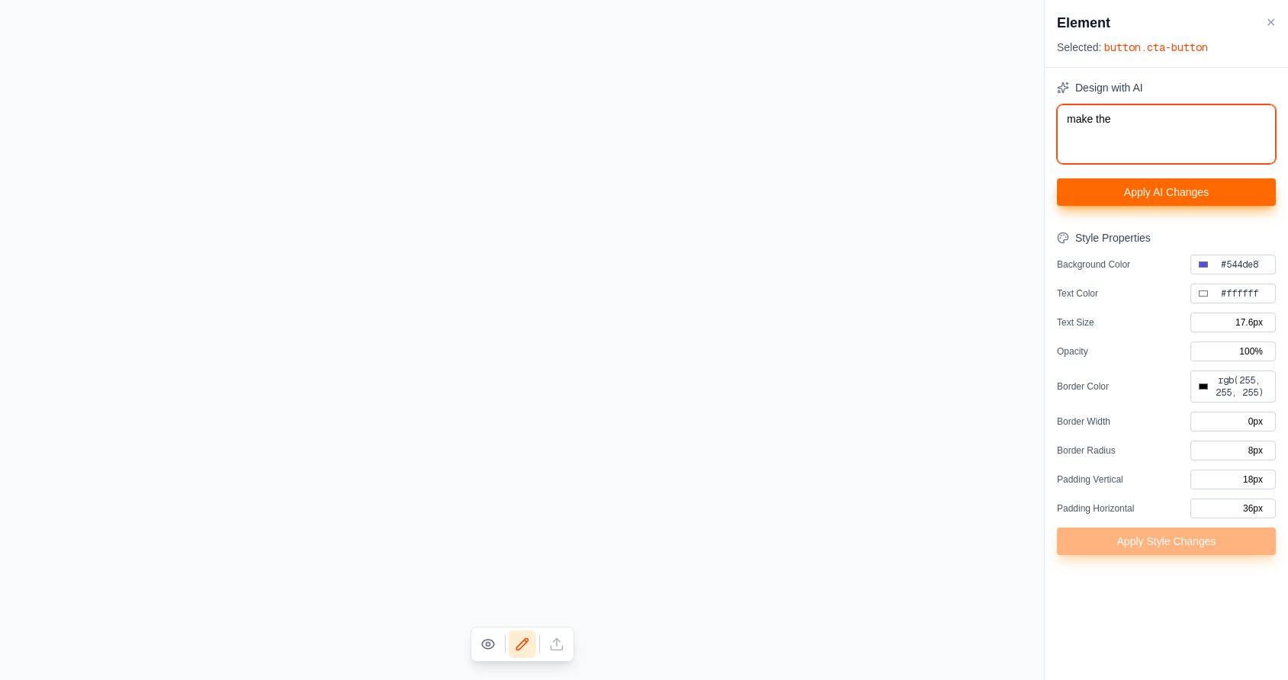
type input "#000000"
type textarea "make the bu"
type input "#000000"
type textarea "make the but"
type input "#000000"
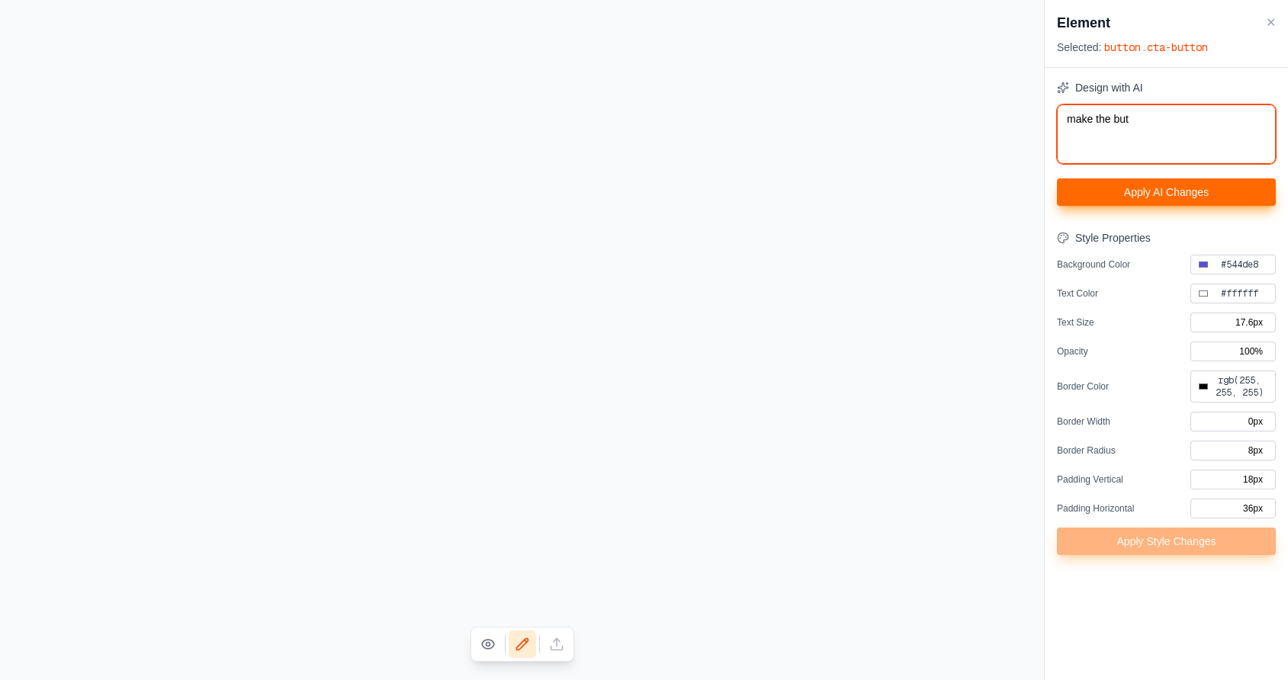
type textarea "make the butt"
type input "#000000"
type textarea "make the butto"
type input "#000000"
type textarea "make the button"
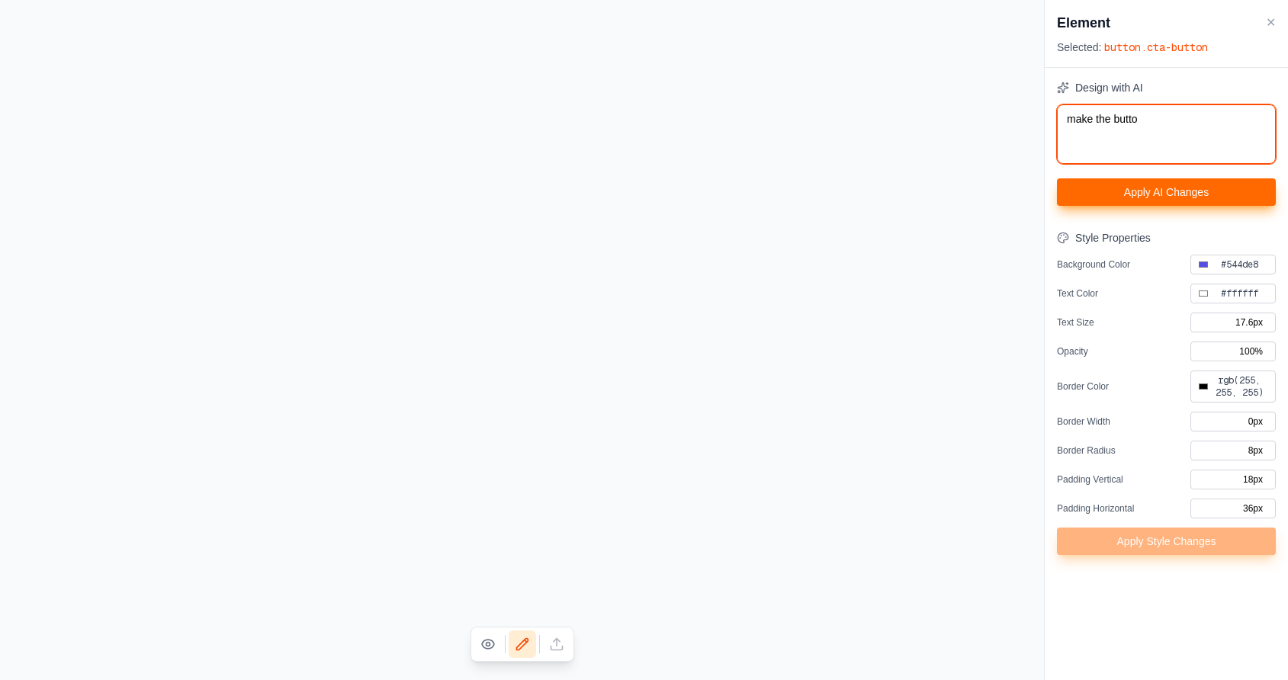
type input "#000000"
type textarea "make the button"
type input "#000000"
type textarea "make the button 2"
type input "#000000"
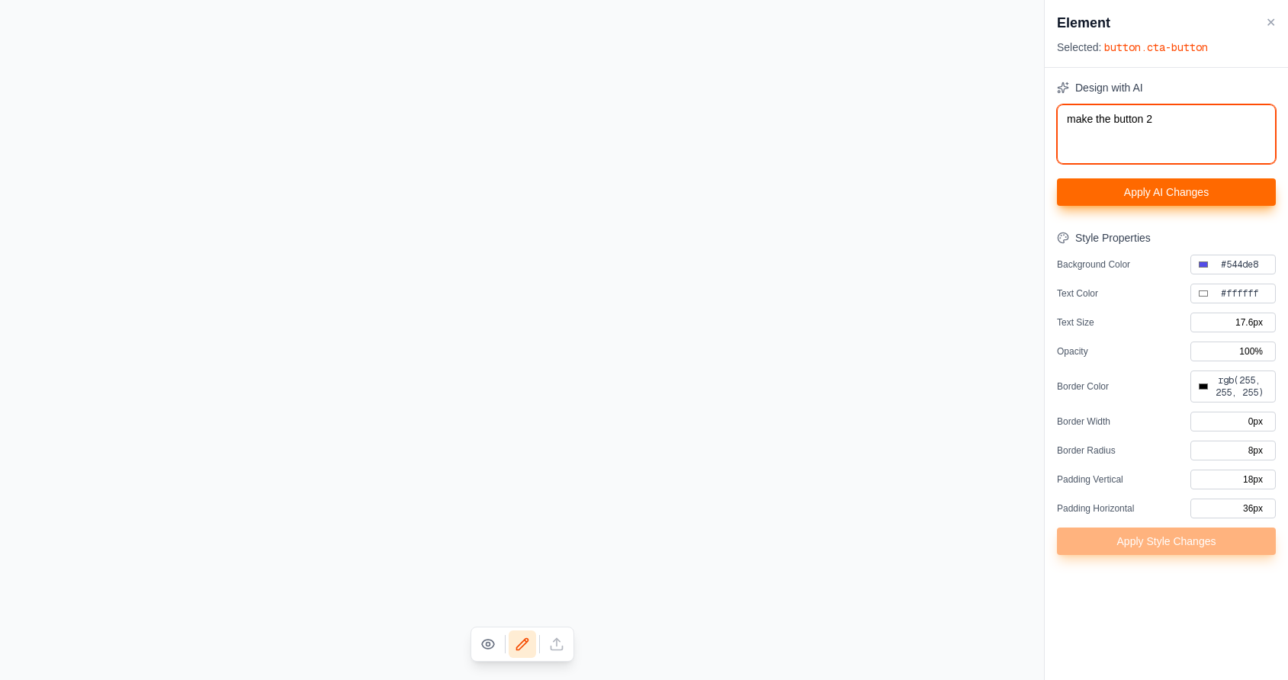
type textarea "make the button 2x"
type input "#000000"
type textarea "make the button 2x"
type input "#000000"
type textarea "make the button 2x s"
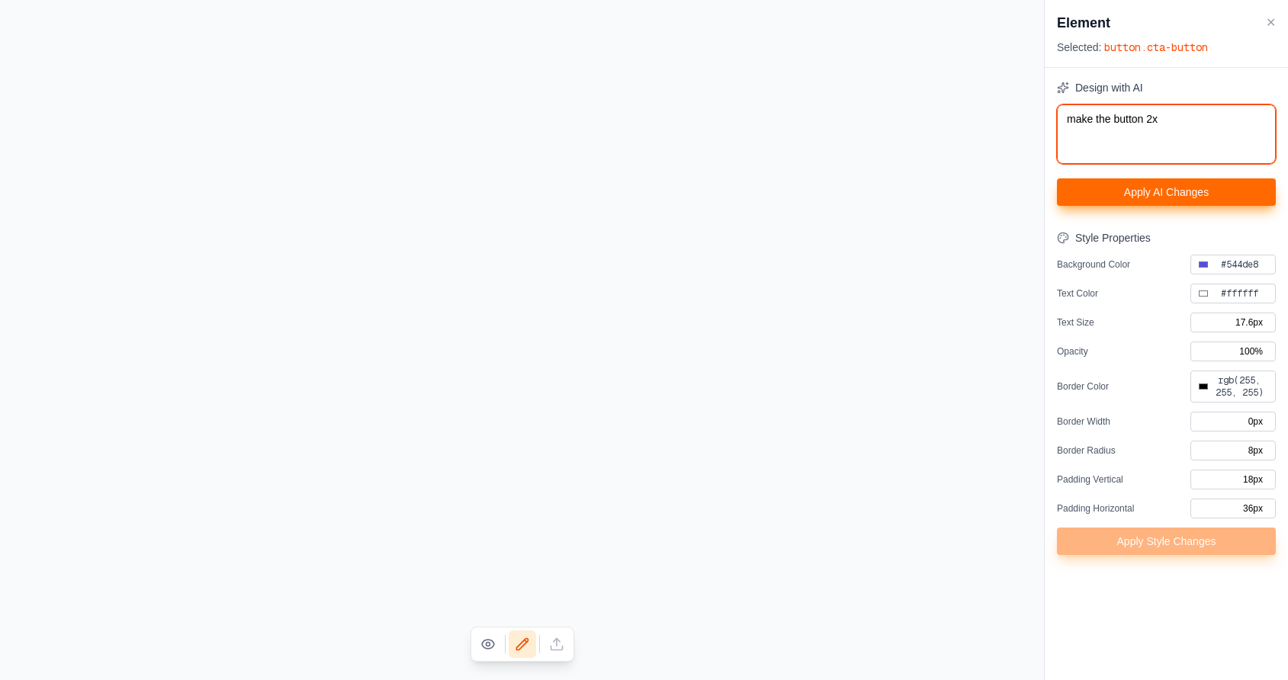
type input "#000000"
type textarea "make the button 2x sm"
type input "#000000"
type textarea "make the button 2x sma"
type input "#000000"
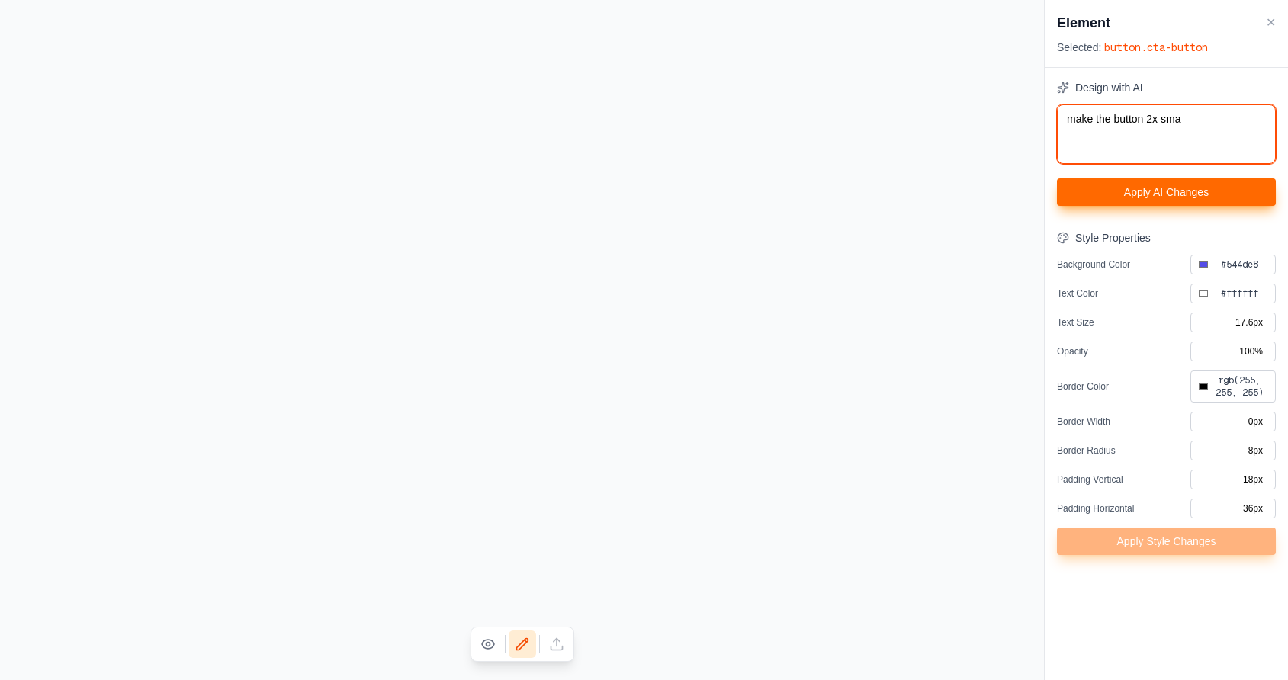
type textarea "make the button 2x smal"
type input "#000000"
type textarea "make the button 2x small"
type input "#000000"
type textarea "make the button 2x smalle"
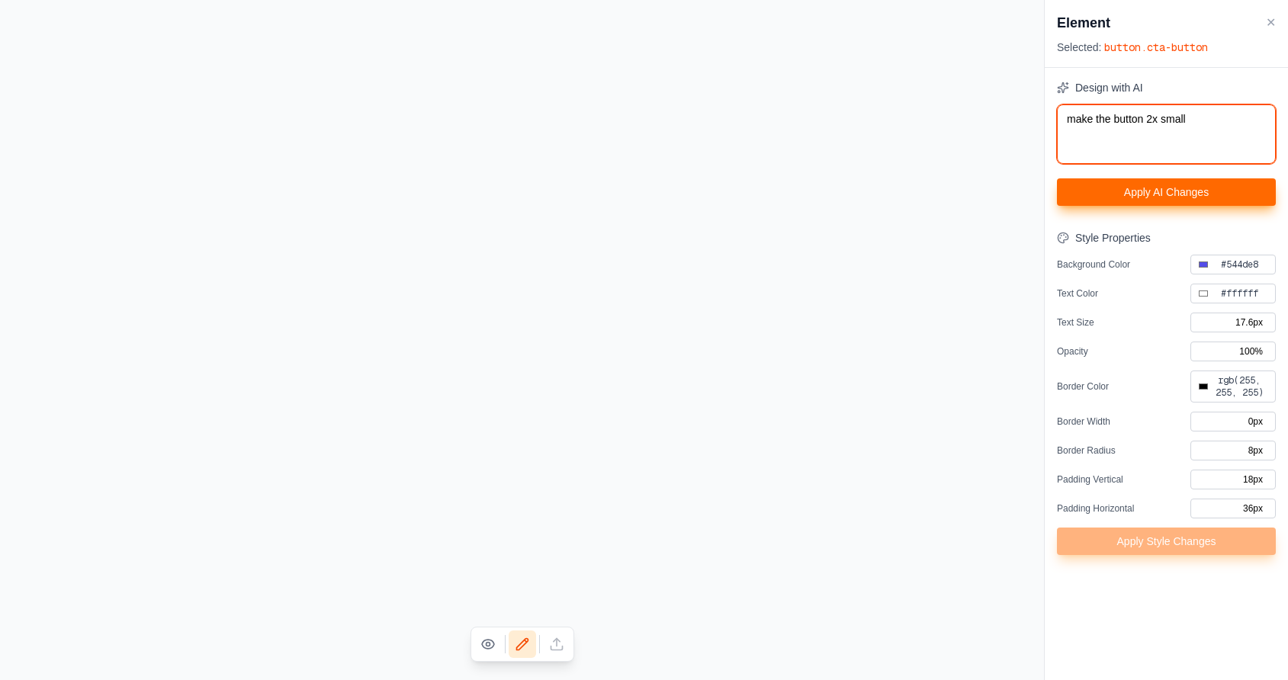
type input "#000000"
type textarea "make the button 2x smaller"
type input "#000000"
type textarea "make the button 2x smaller"
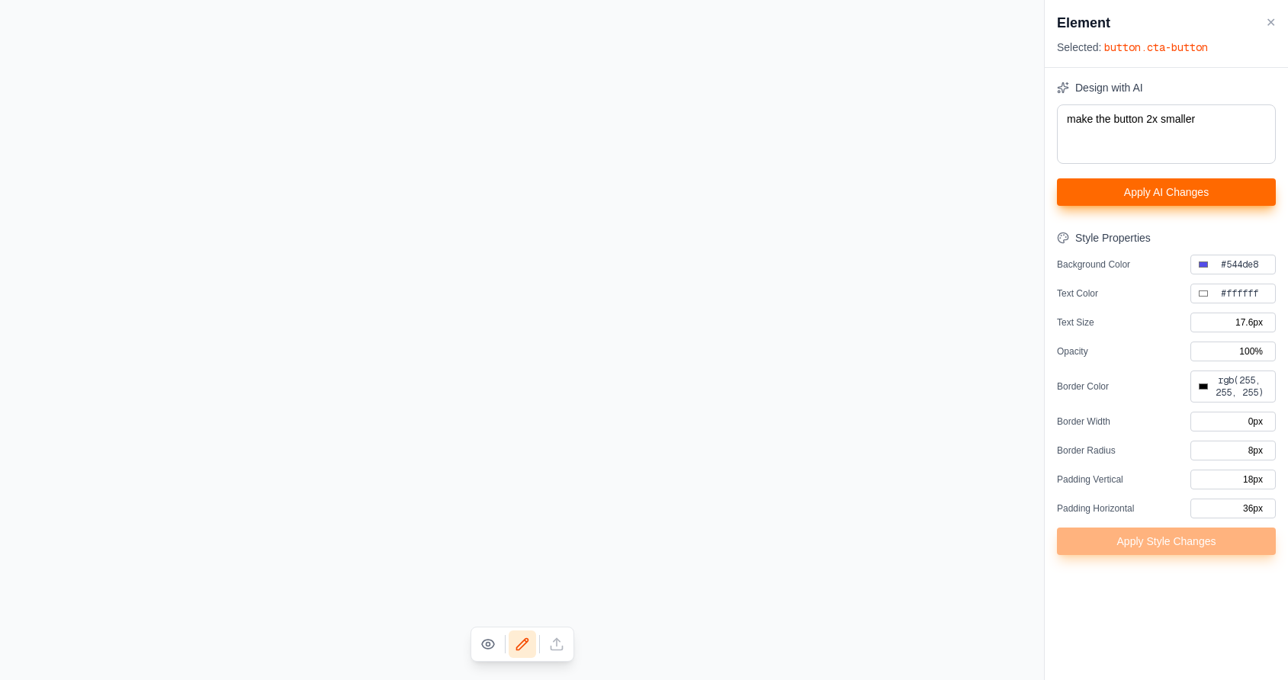
click at [1192, 192] on button "Apply AI Changes" at bounding box center [1166, 192] width 219 height 27
type input "#000000"
